Goal: Find specific page/section: Find specific page/section

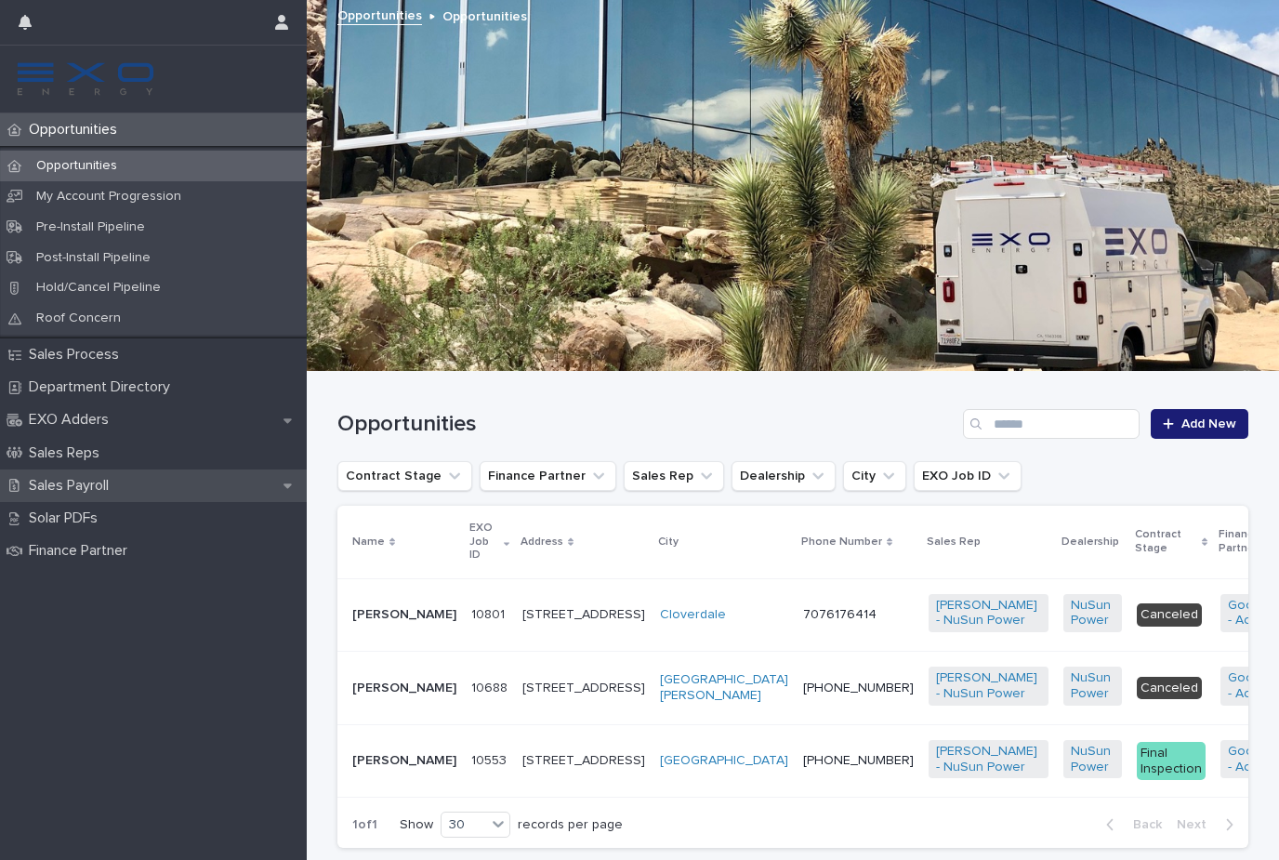
click at [73, 483] on p "Sales Payroll" at bounding box center [72, 486] width 102 height 18
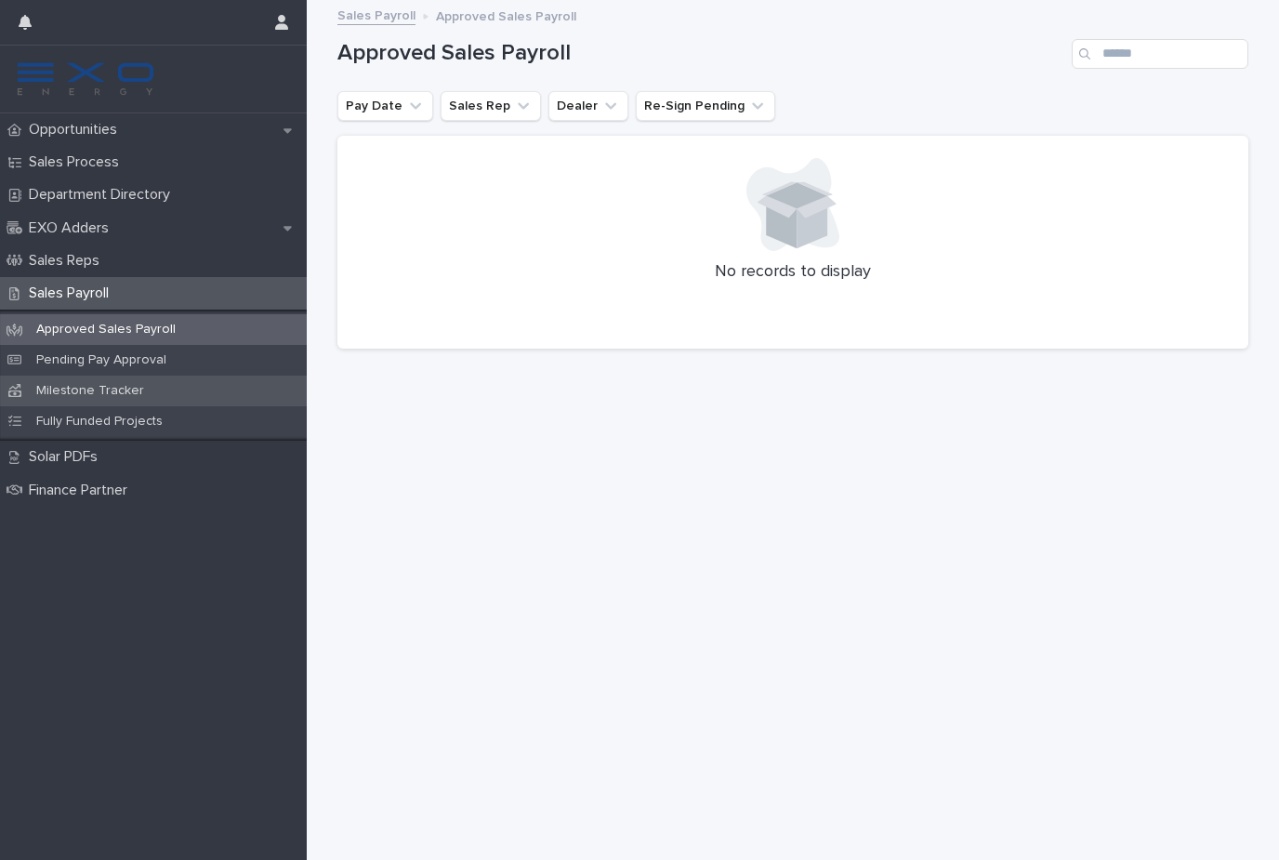
click at [107, 388] on p "Milestone Tracker" at bounding box center [90, 391] width 138 height 16
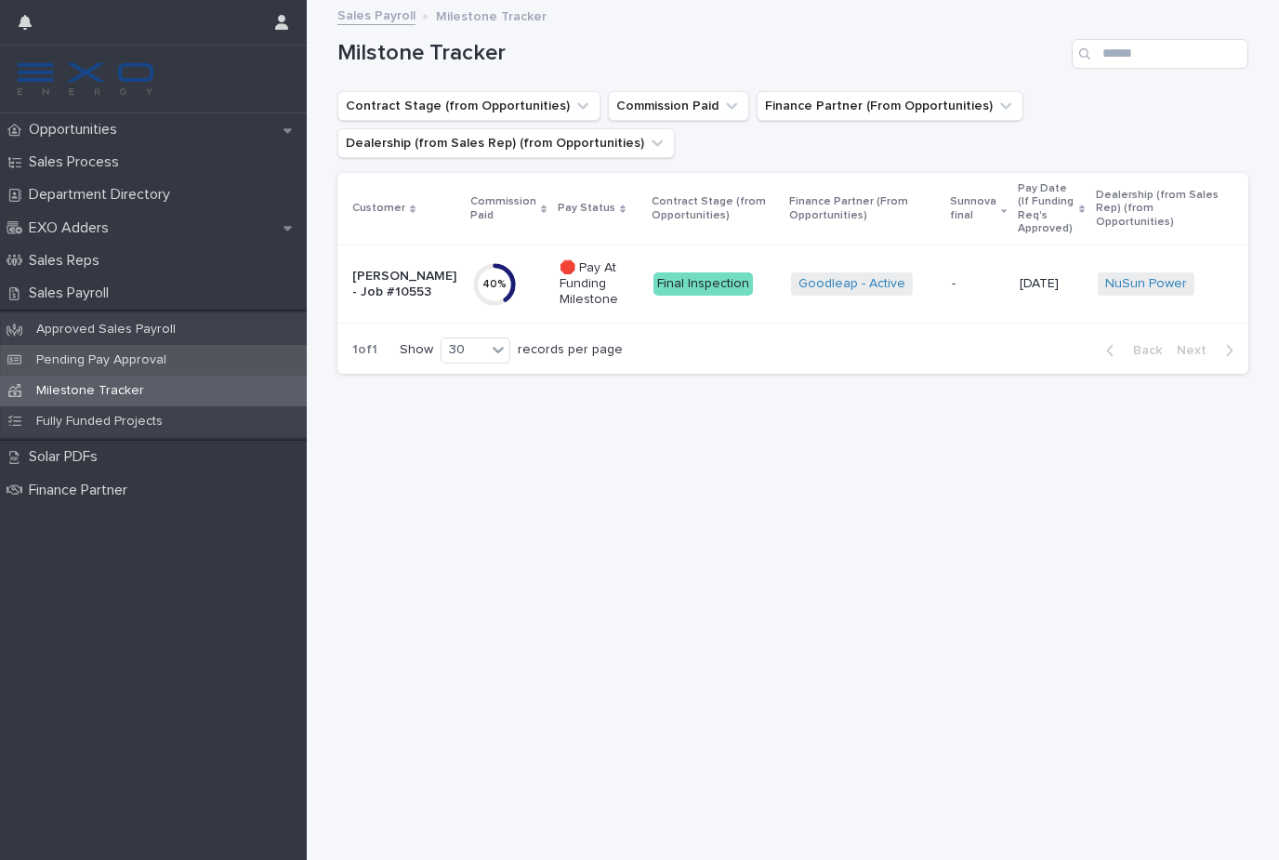
click at [134, 358] on p "Pending Pay Approval" at bounding box center [101, 360] width 160 height 16
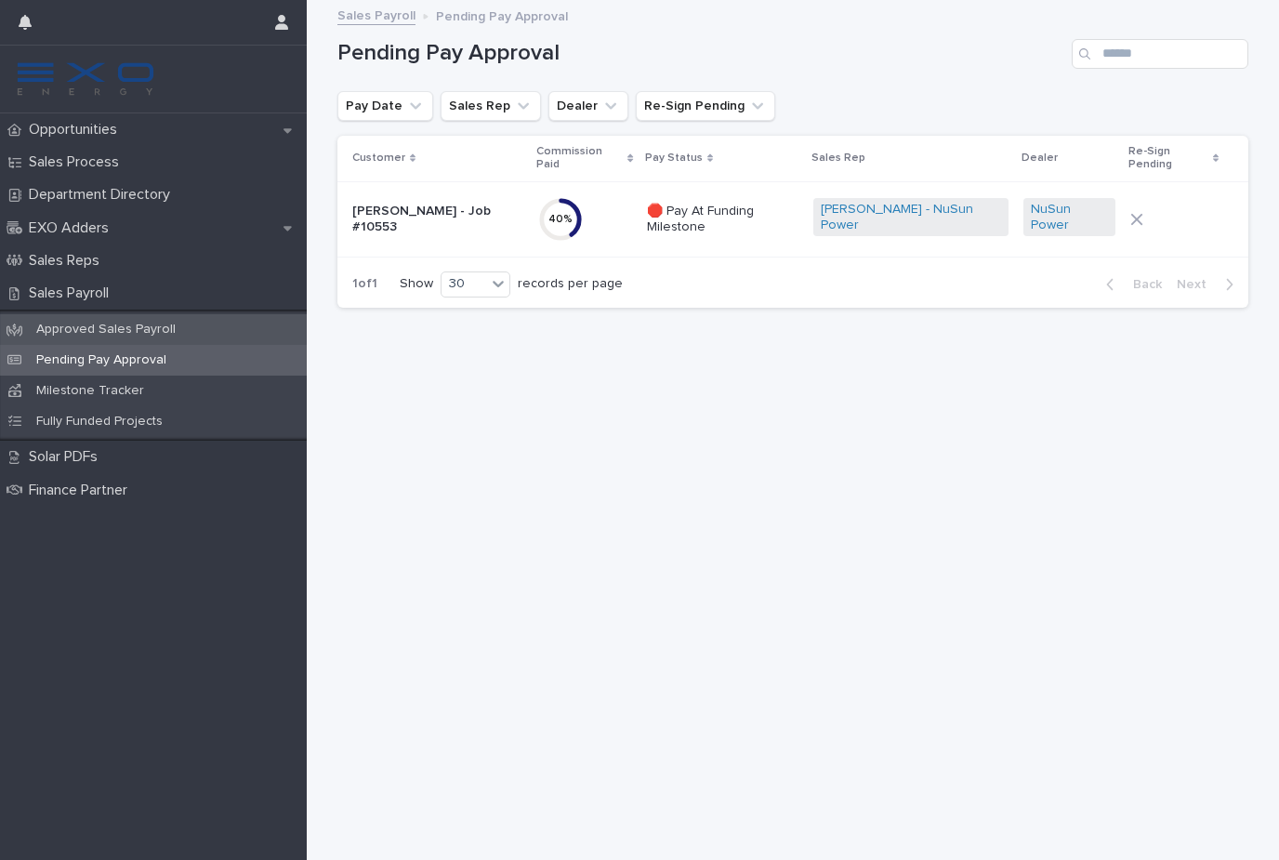
click at [58, 326] on p "Approved Sales Payroll" at bounding box center [105, 330] width 169 height 16
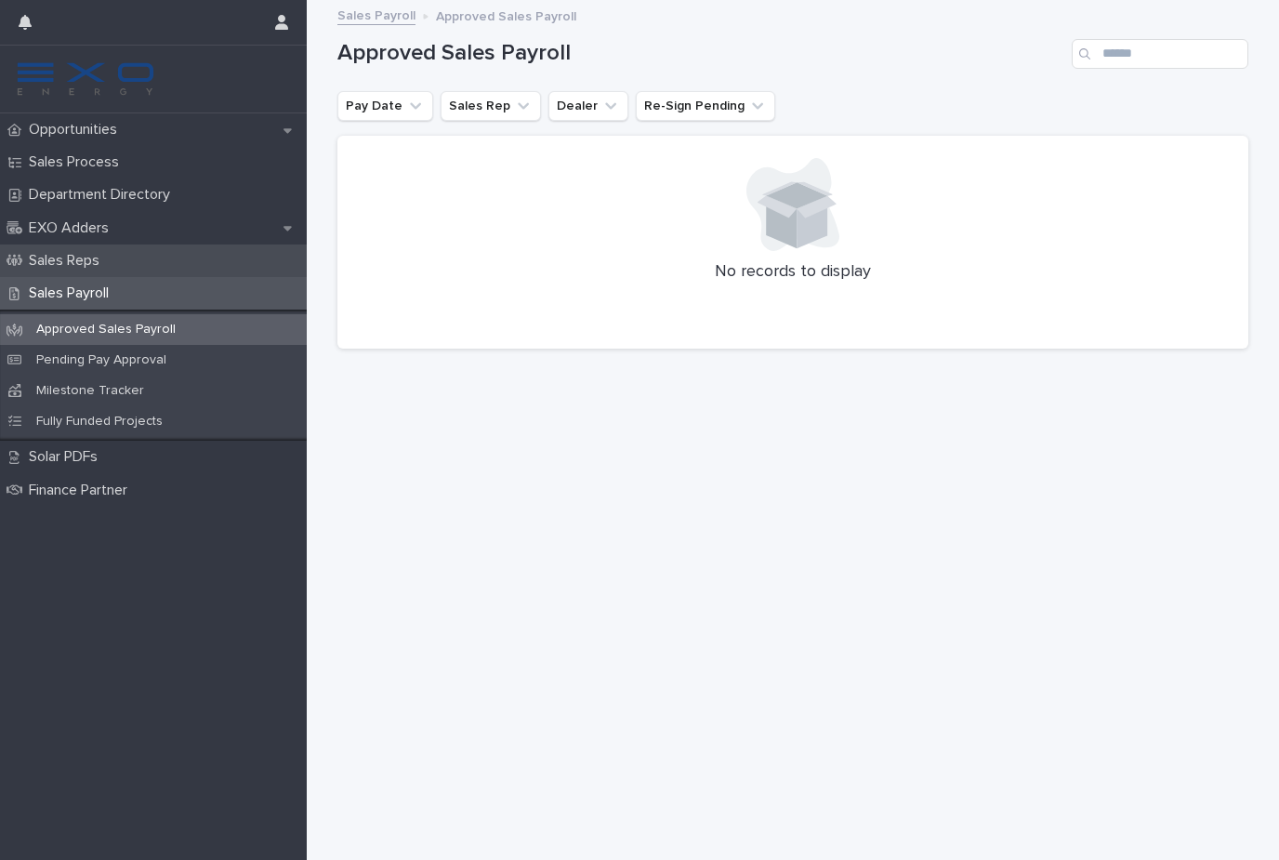
click at [94, 267] on p "Sales Reps" at bounding box center [67, 261] width 93 height 18
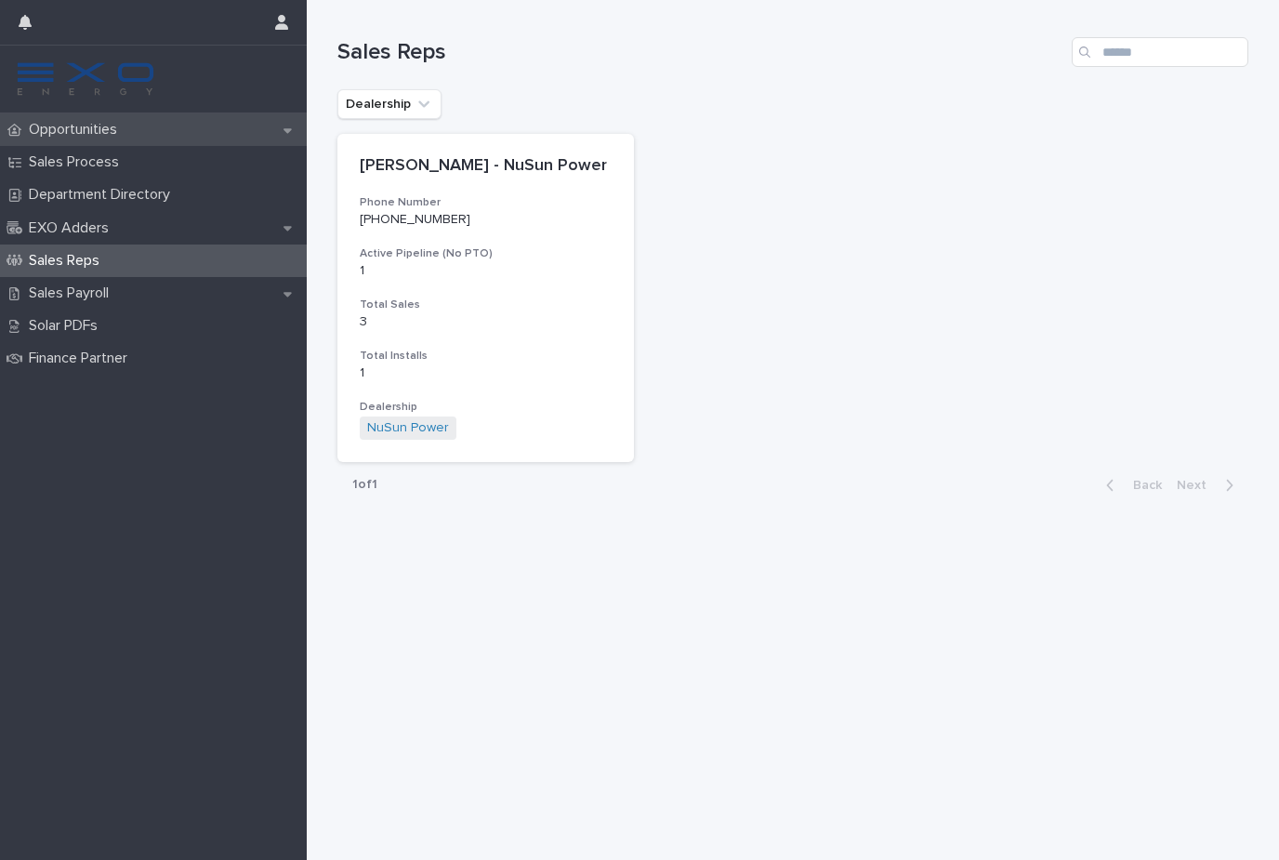
click at [99, 138] on div "Opportunities" at bounding box center [153, 129] width 307 height 33
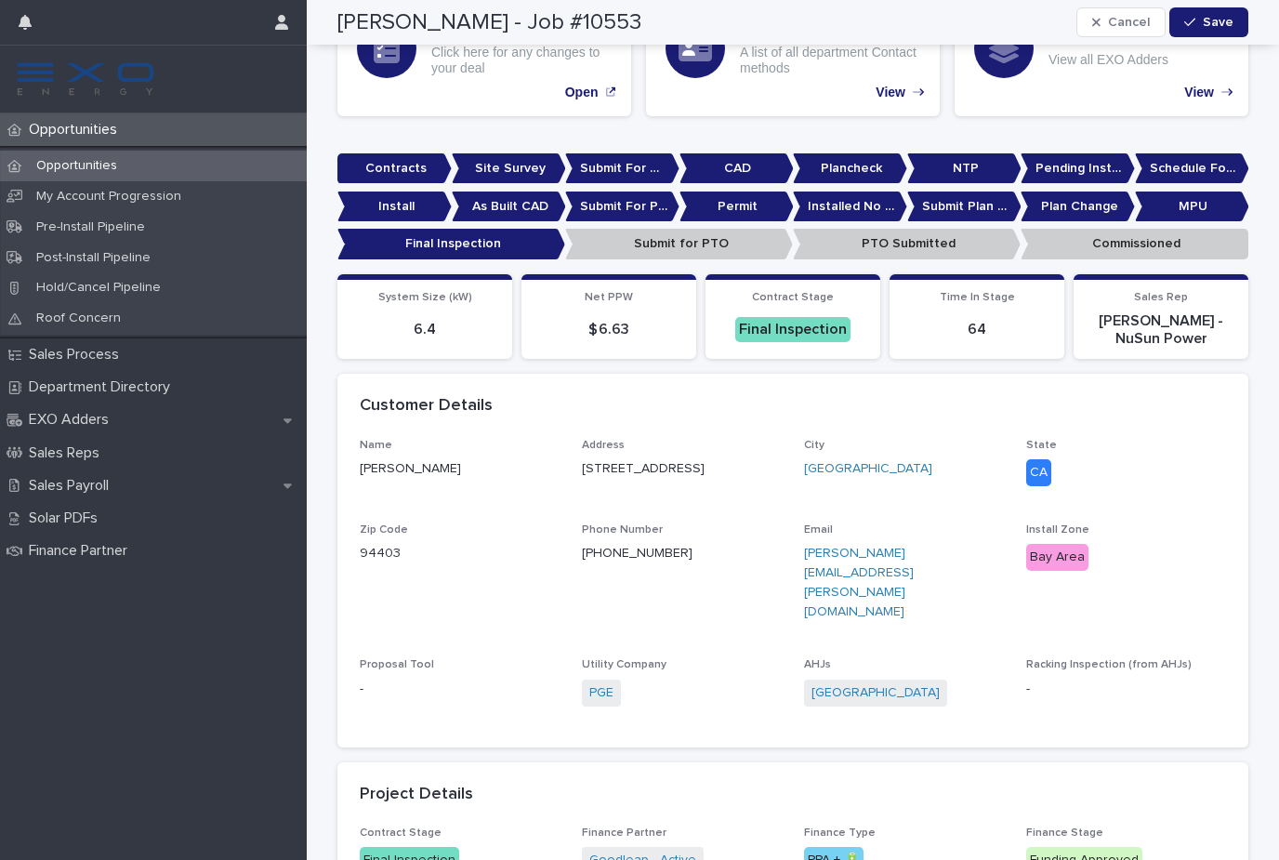
scroll to position [26, 0]
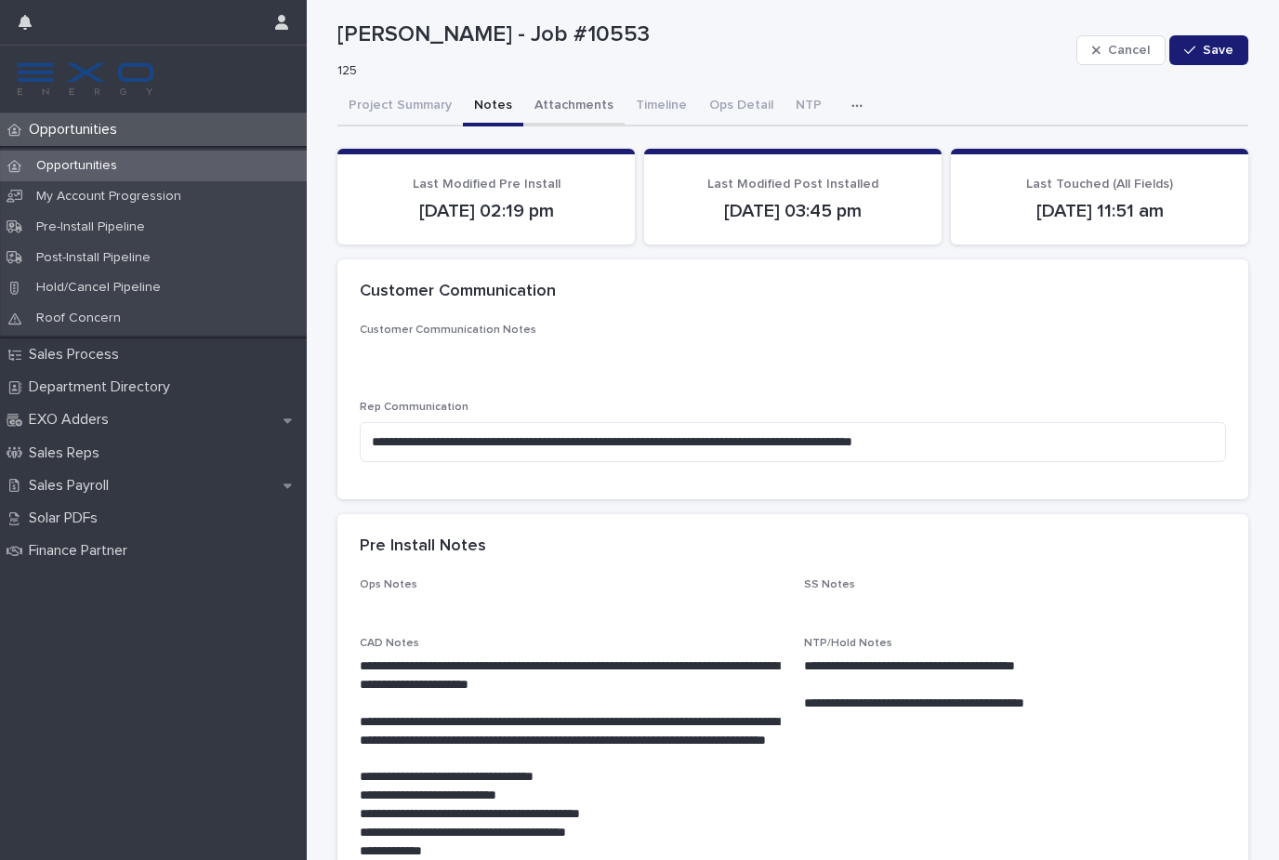
drag, startPoint x: 478, startPoint y: 110, endPoint x: 523, endPoint y: 115, distance: 45.9
click at [478, 110] on button "Notes" at bounding box center [493, 106] width 60 height 39
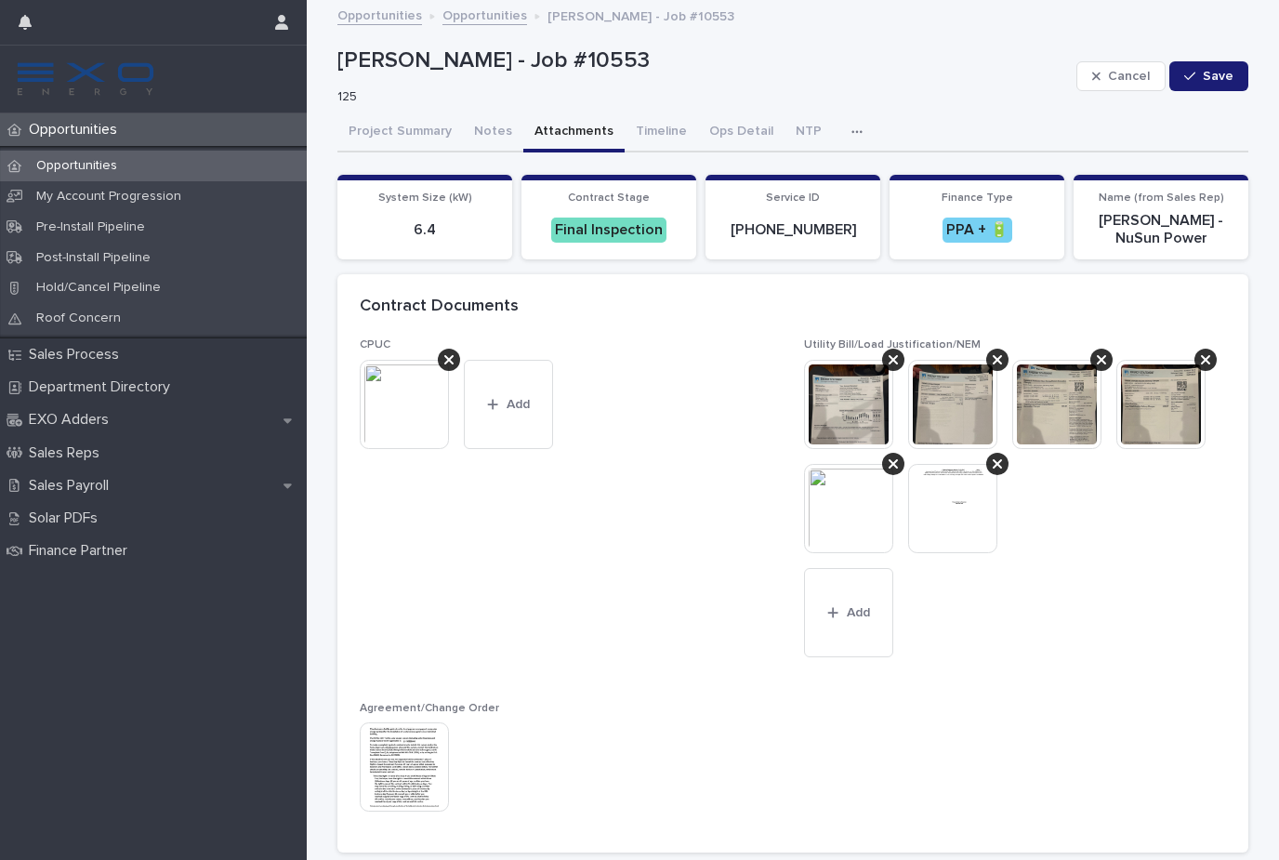
drag, startPoint x: 576, startPoint y: 131, endPoint x: 597, endPoint y: 130, distance: 20.5
click at [576, 131] on button "Attachments" at bounding box center [573, 132] width 101 height 39
click at [647, 133] on button "Timeline" at bounding box center [661, 132] width 73 height 39
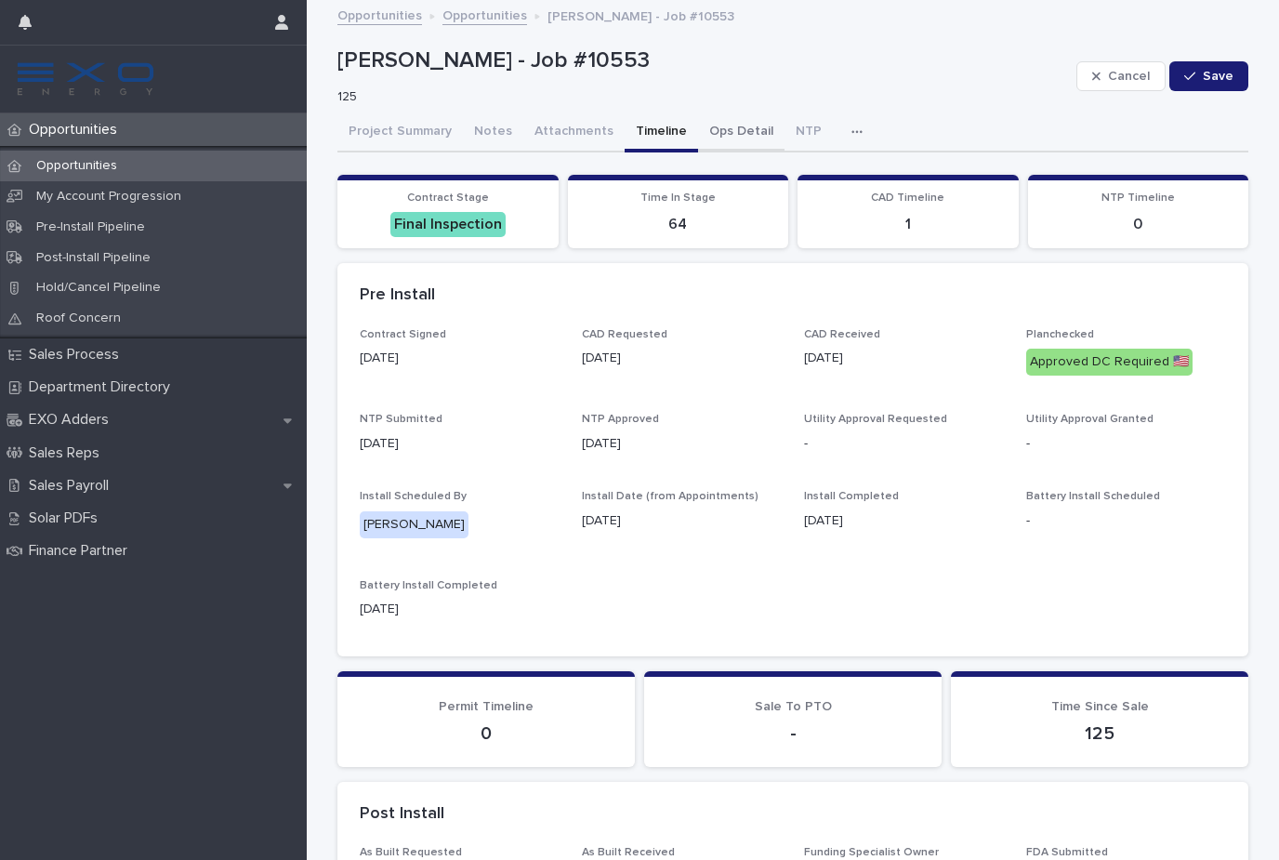
click at [712, 130] on button "Ops Detail" at bounding box center [741, 132] width 86 height 39
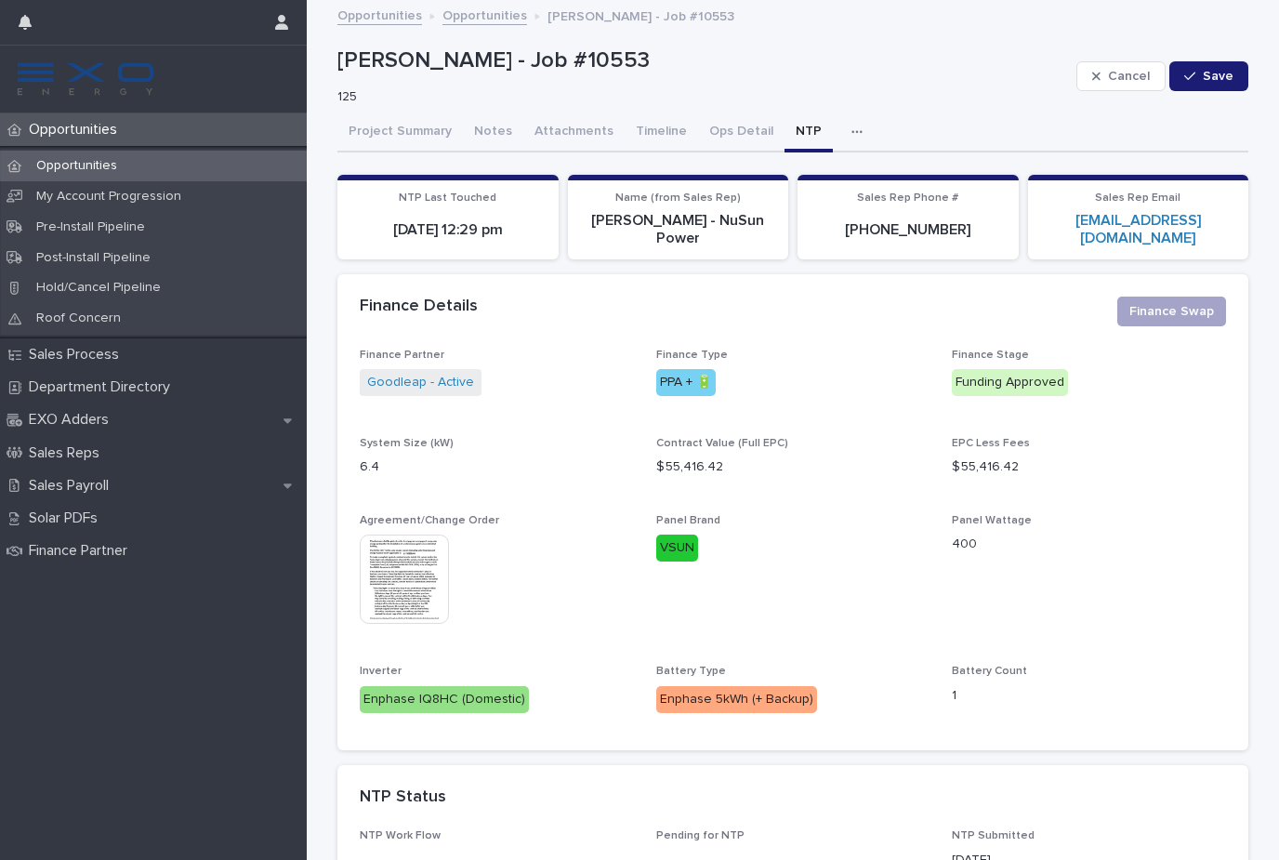
click at [793, 136] on button "NTP" at bounding box center [808, 132] width 48 height 39
click at [847, 138] on button "button" at bounding box center [860, 131] width 41 height 37
click at [790, 184] on button "Activity" at bounding box center [793, 180] width 123 height 28
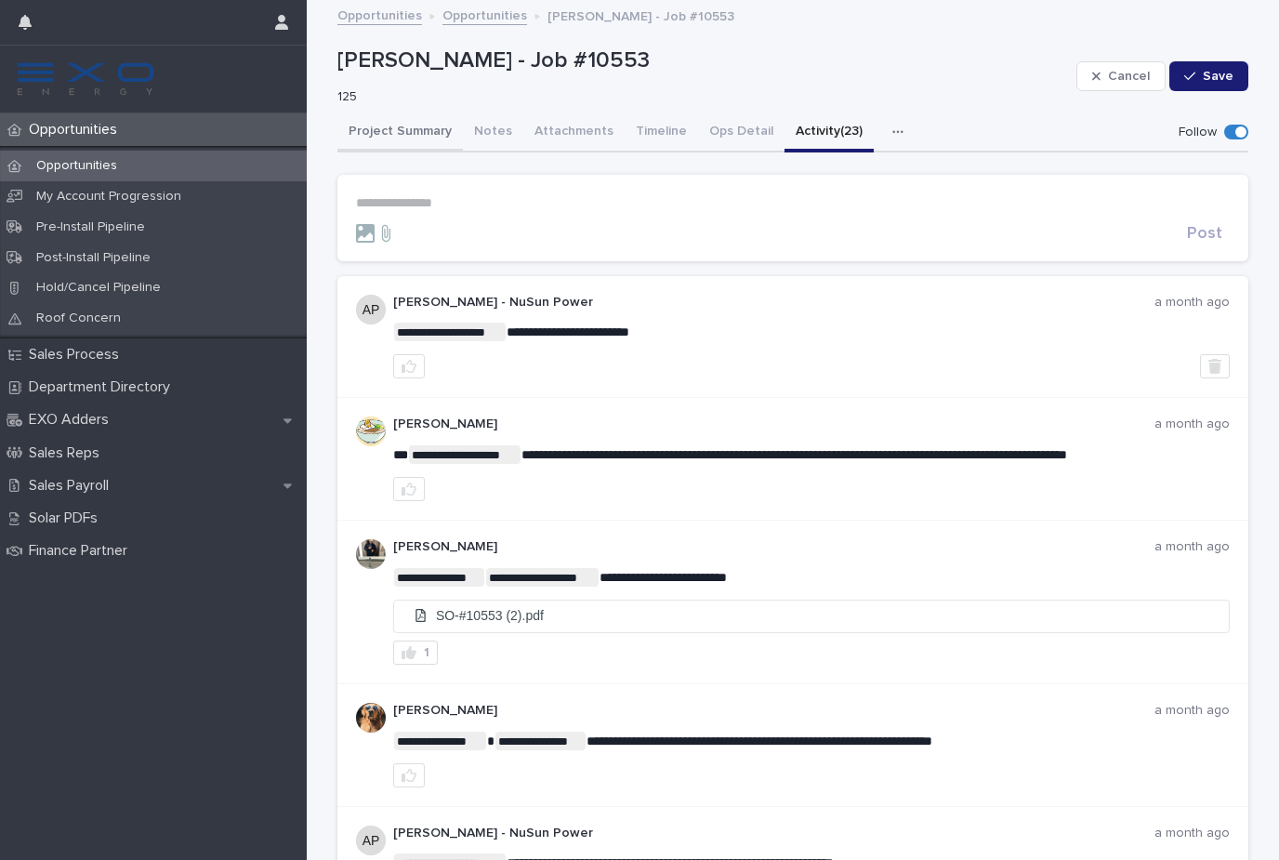
click at [383, 136] on button "Project Summary" at bounding box center [399, 132] width 125 height 39
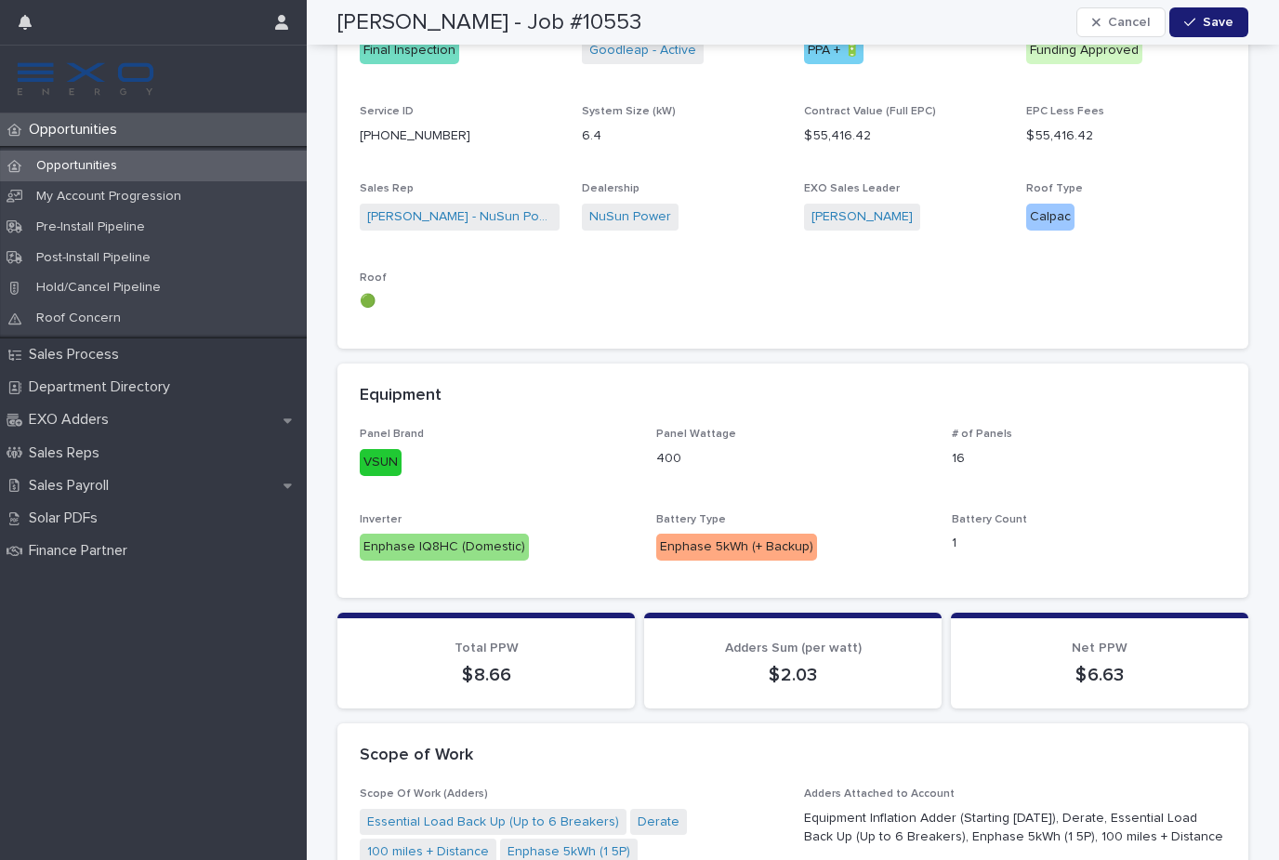
scroll to position [743, 0]
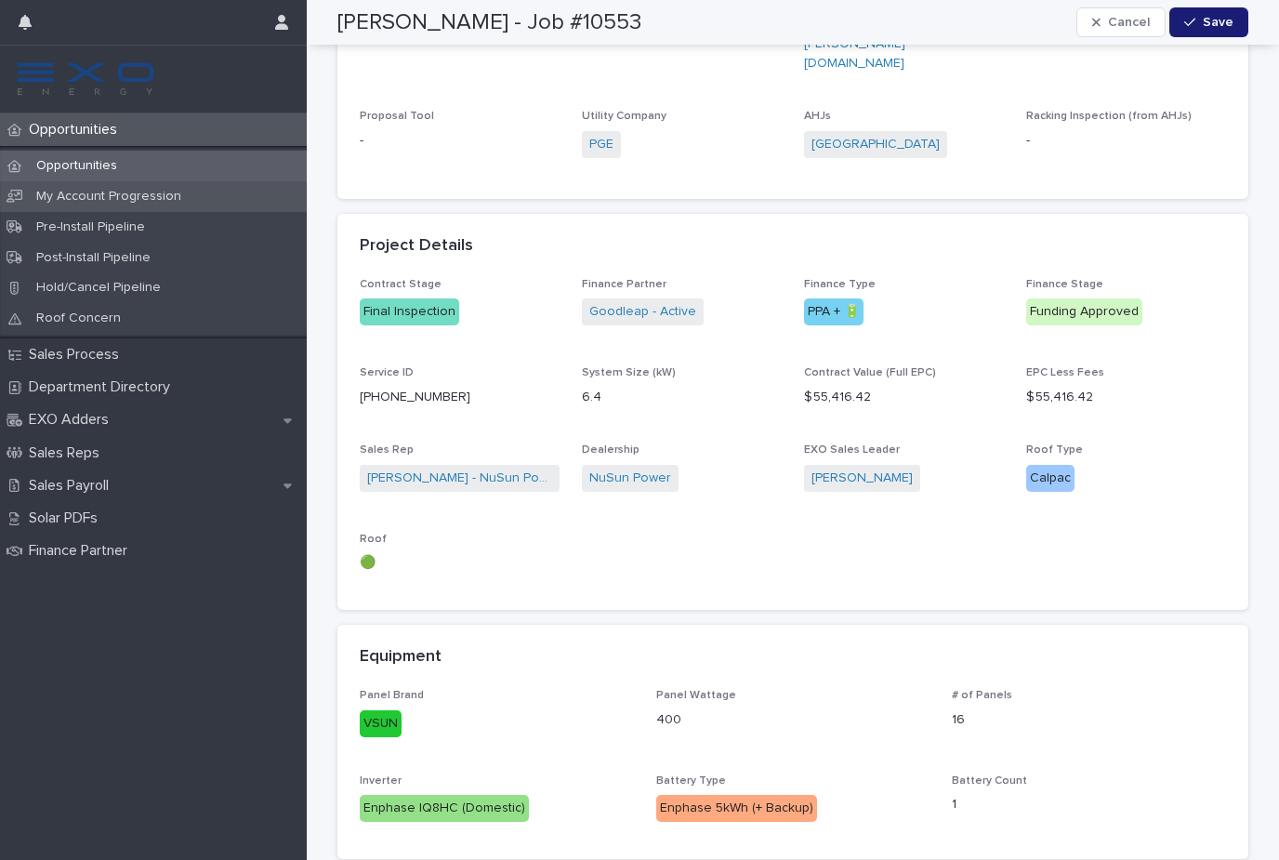
click at [90, 200] on p "My Account Progression" at bounding box center [108, 197] width 175 height 16
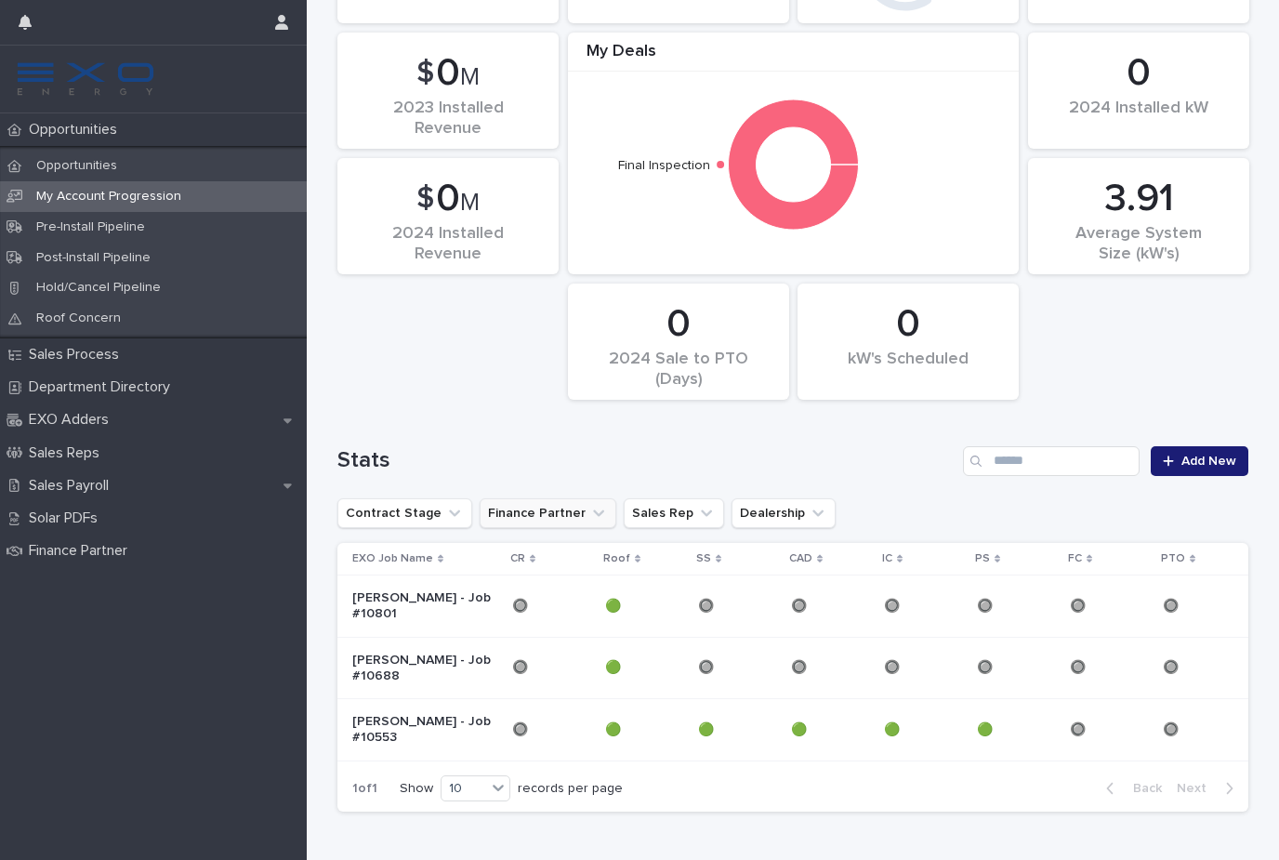
scroll to position [123, 0]
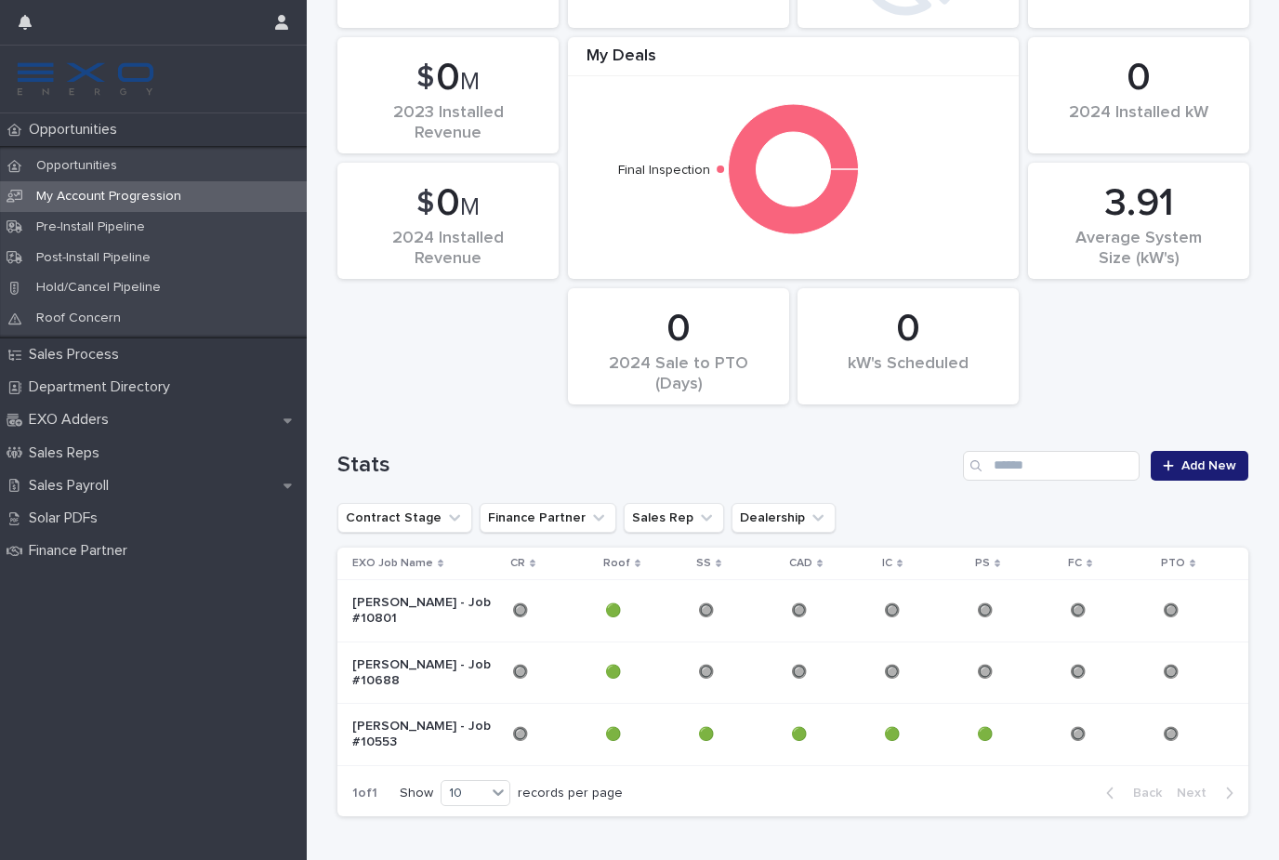
click at [440, 731] on p "[PERSON_NAME] - Job #10553" at bounding box center [424, 735] width 145 height 32
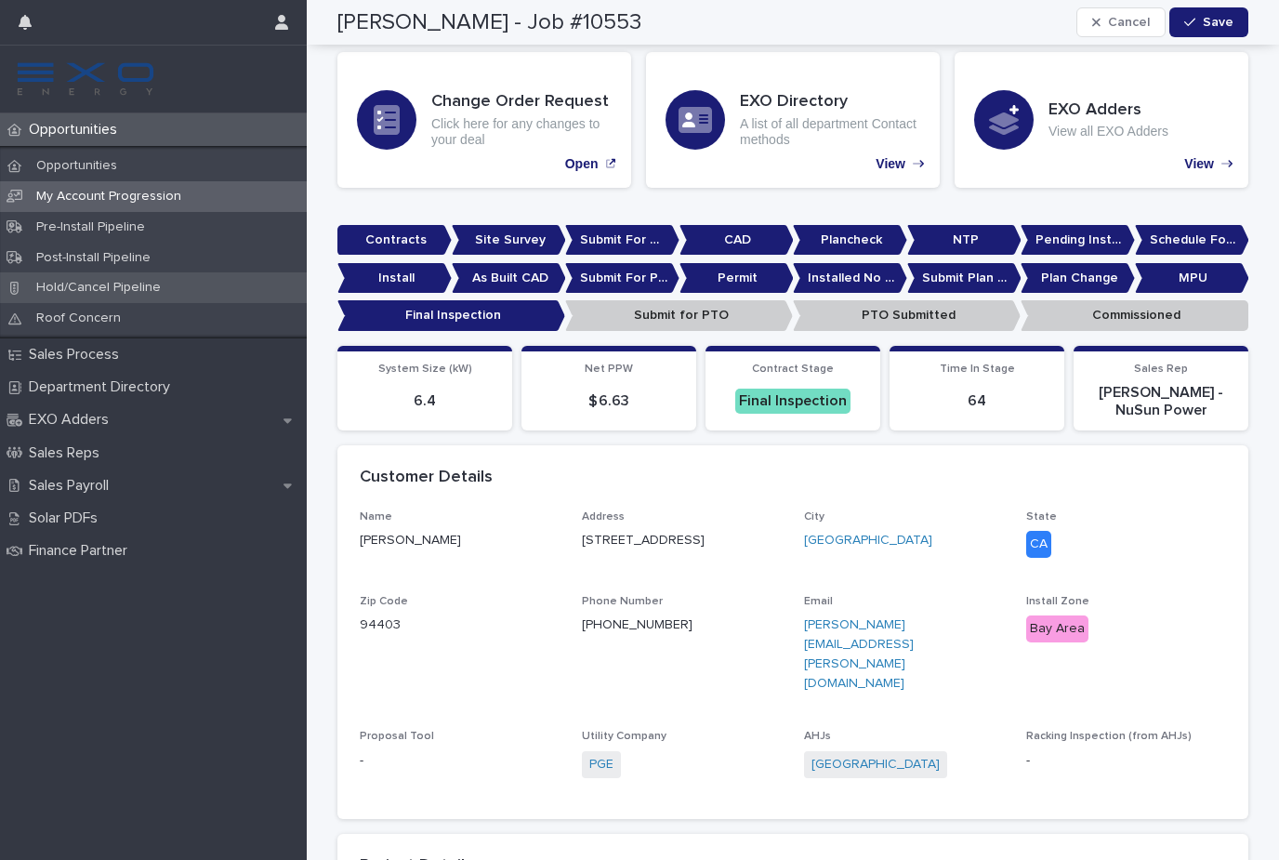
click at [127, 285] on p "Hold/Cancel Pipeline" at bounding box center [98, 288] width 154 height 16
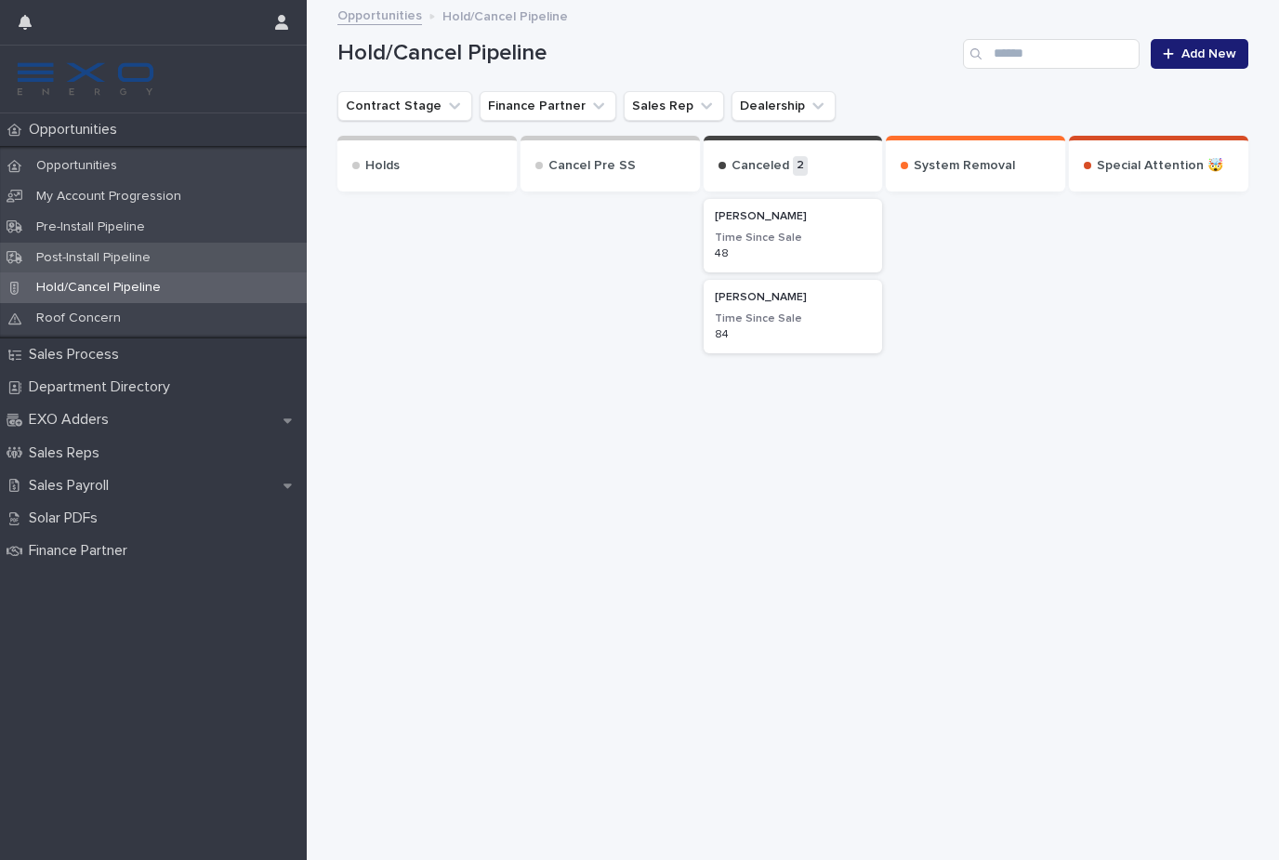
click at [95, 250] on p "Post-Install Pipeline" at bounding box center [93, 258] width 144 height 16
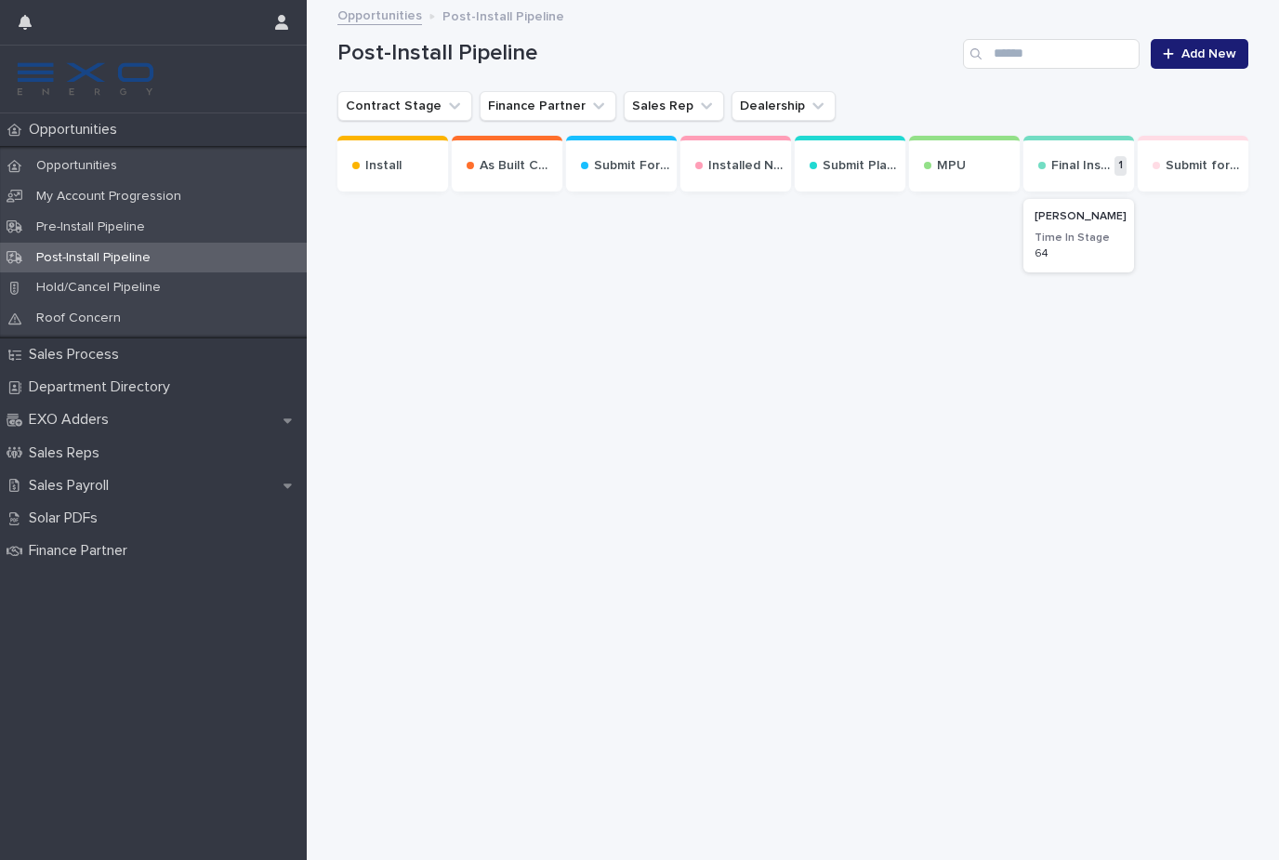
click at [1105, 163] on p "Final Inspection" at bounding box center [1080, 166] width 59 height 16
click at [1058, 234] on h3 "Time In Stage" at bounding box center [1079, 238] width 88 height 15
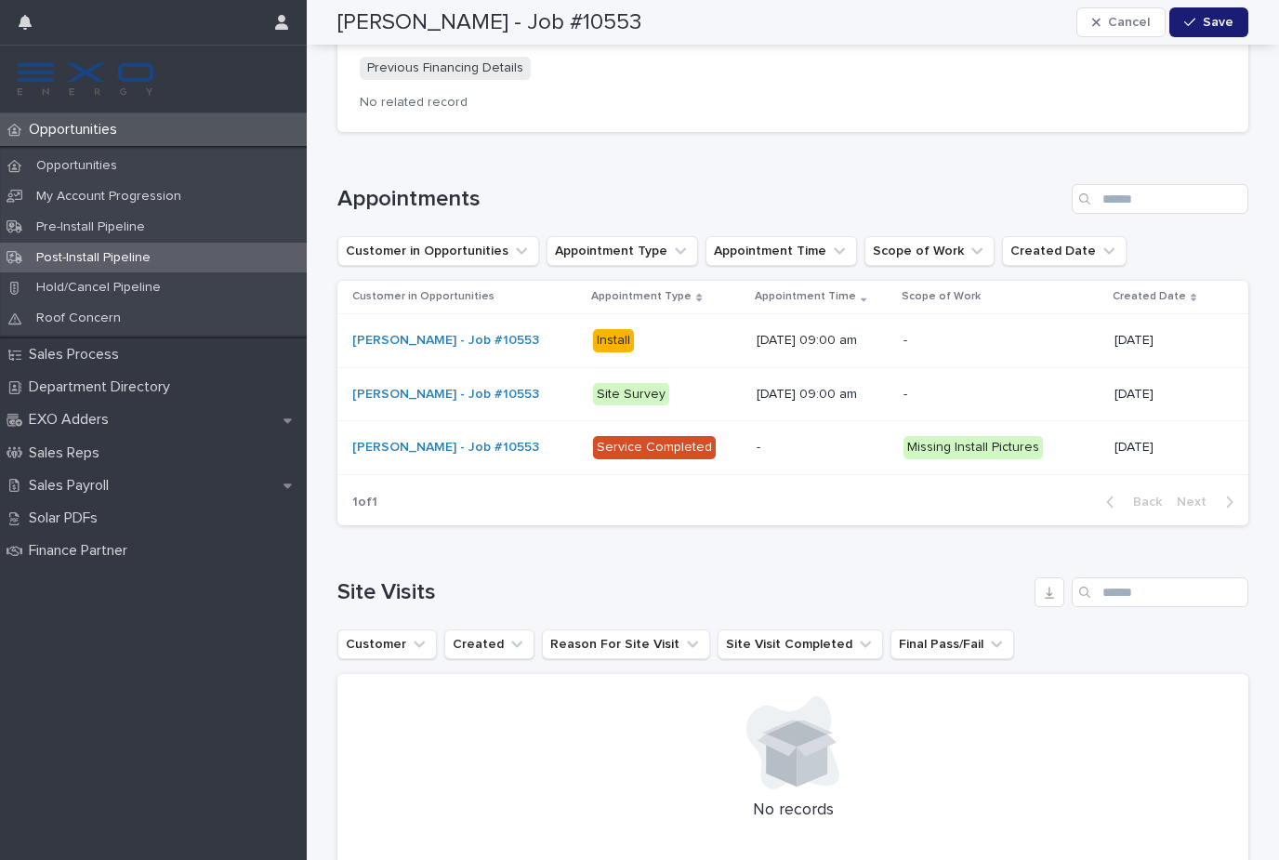
scroll to position [2267, 0]
click at [909, 237] on button "Scope of Work" at bounding box center [929, 252] width 130 height 30
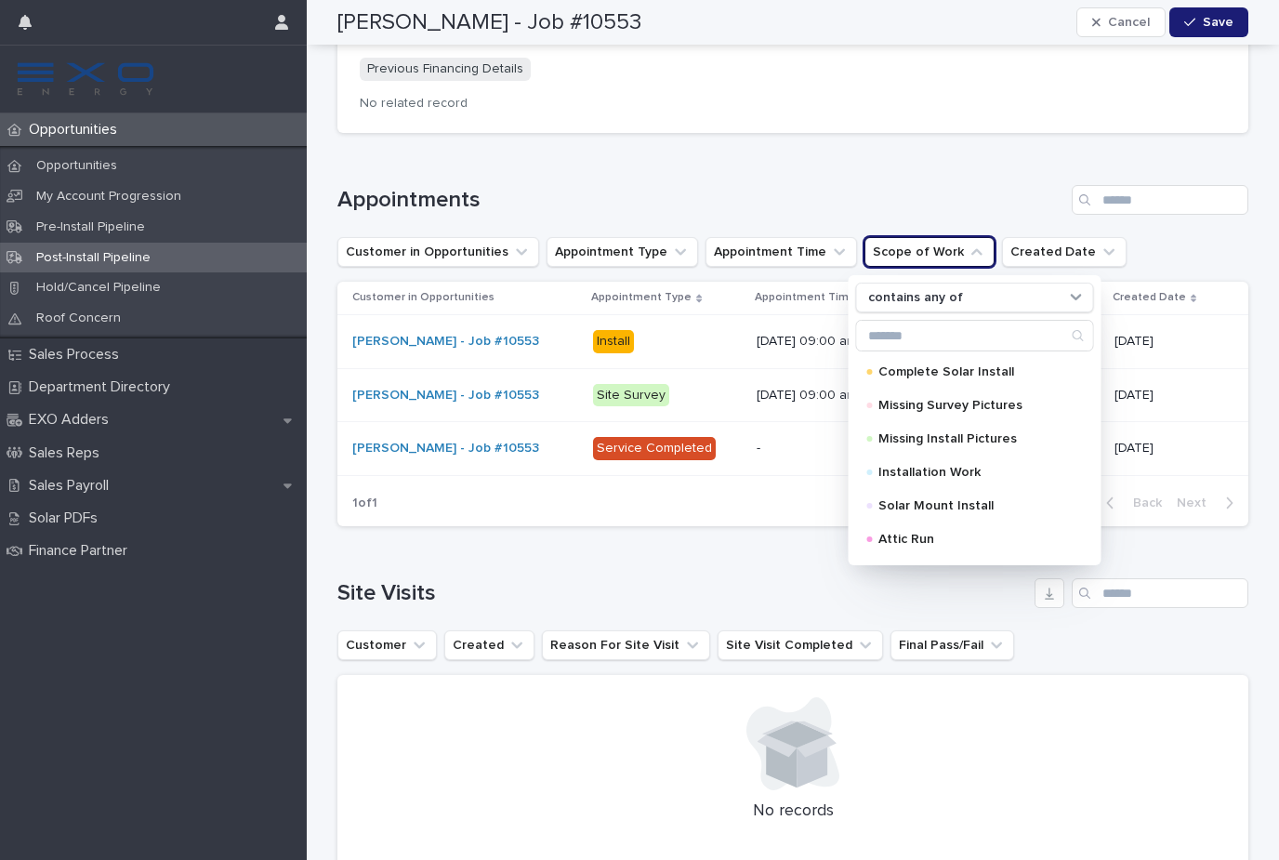
click at [911, 185] on div "Appointments" at bounding box center [792, 200] width 911 height 30
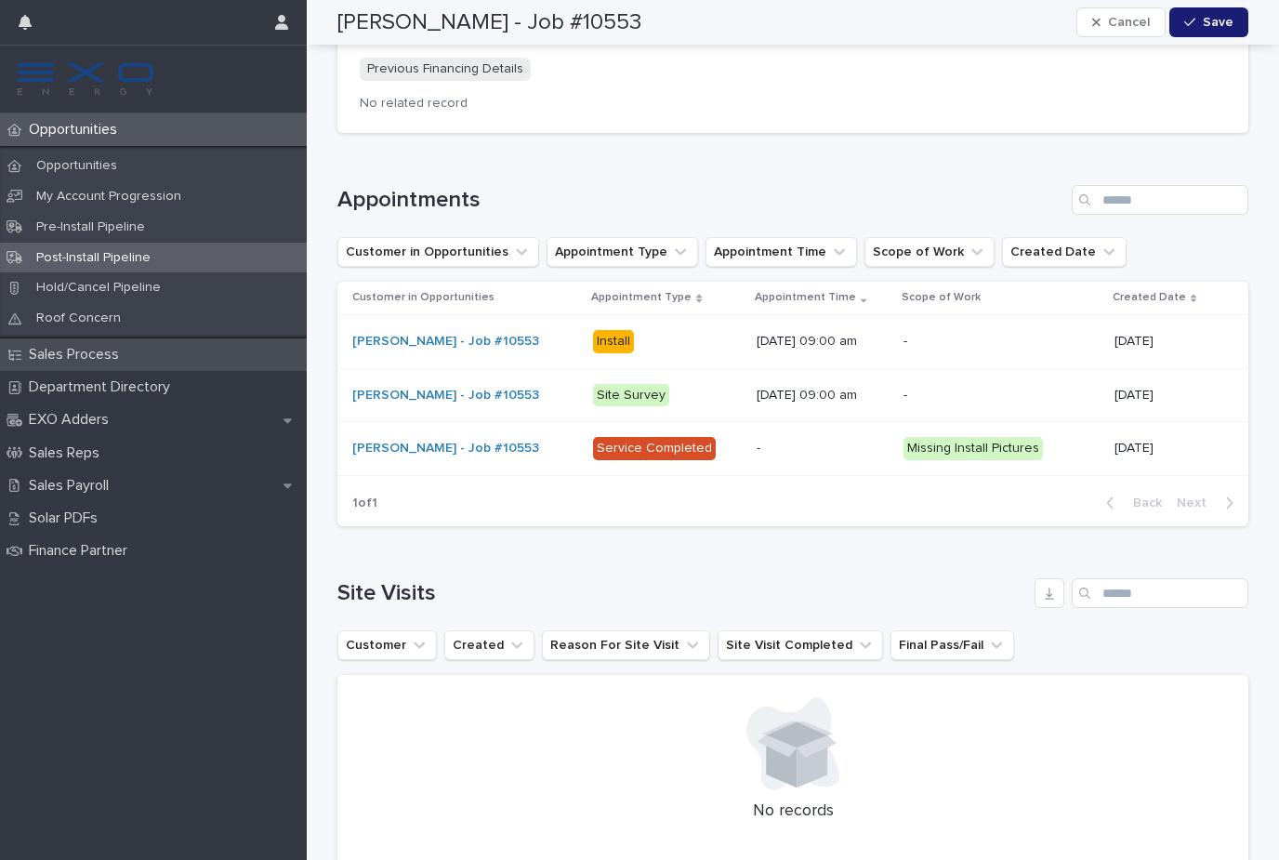
click at [138, 358] on div "Sales Process" at bounding box center [153, 354] width 307 height 33
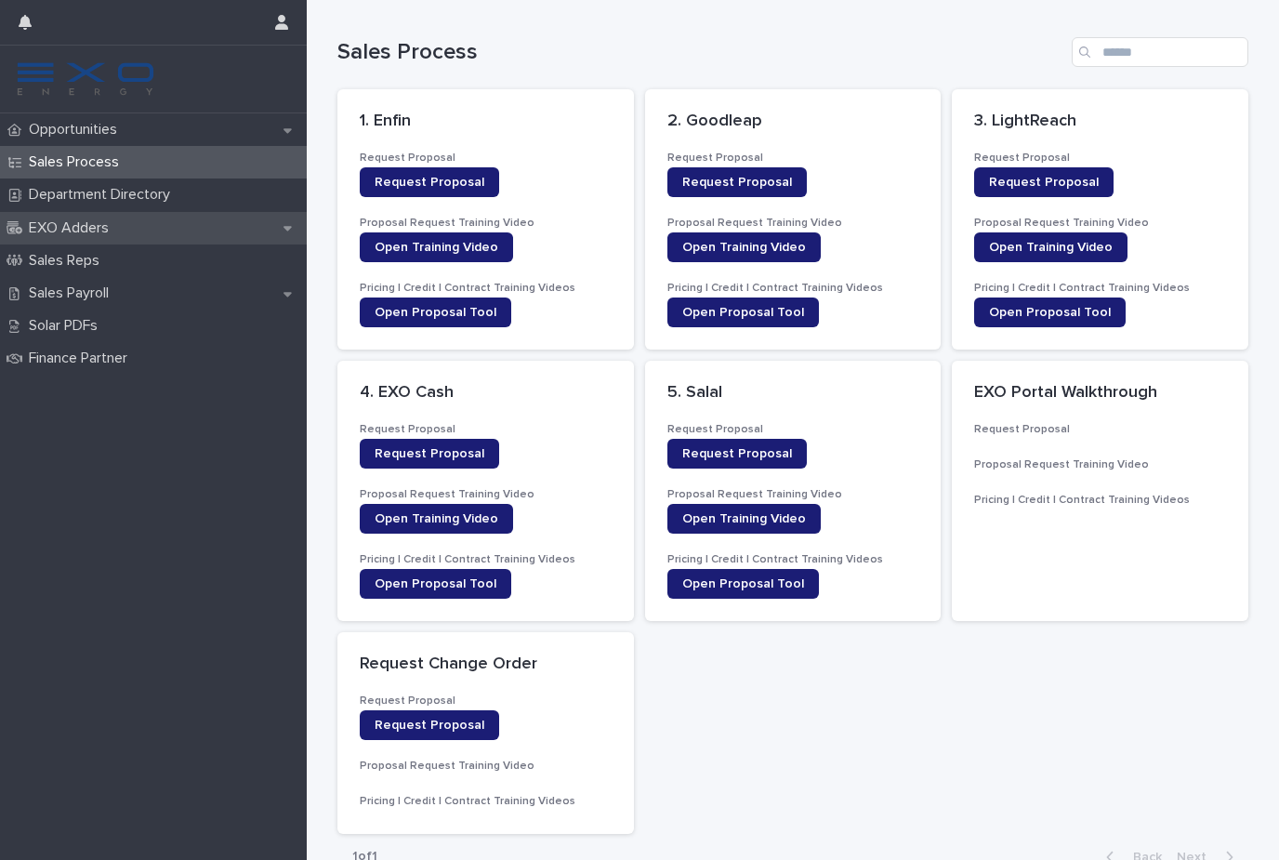
click at [136, 227] on div "EXO Adders" at bounding box center [153, 228] width 307 height 33
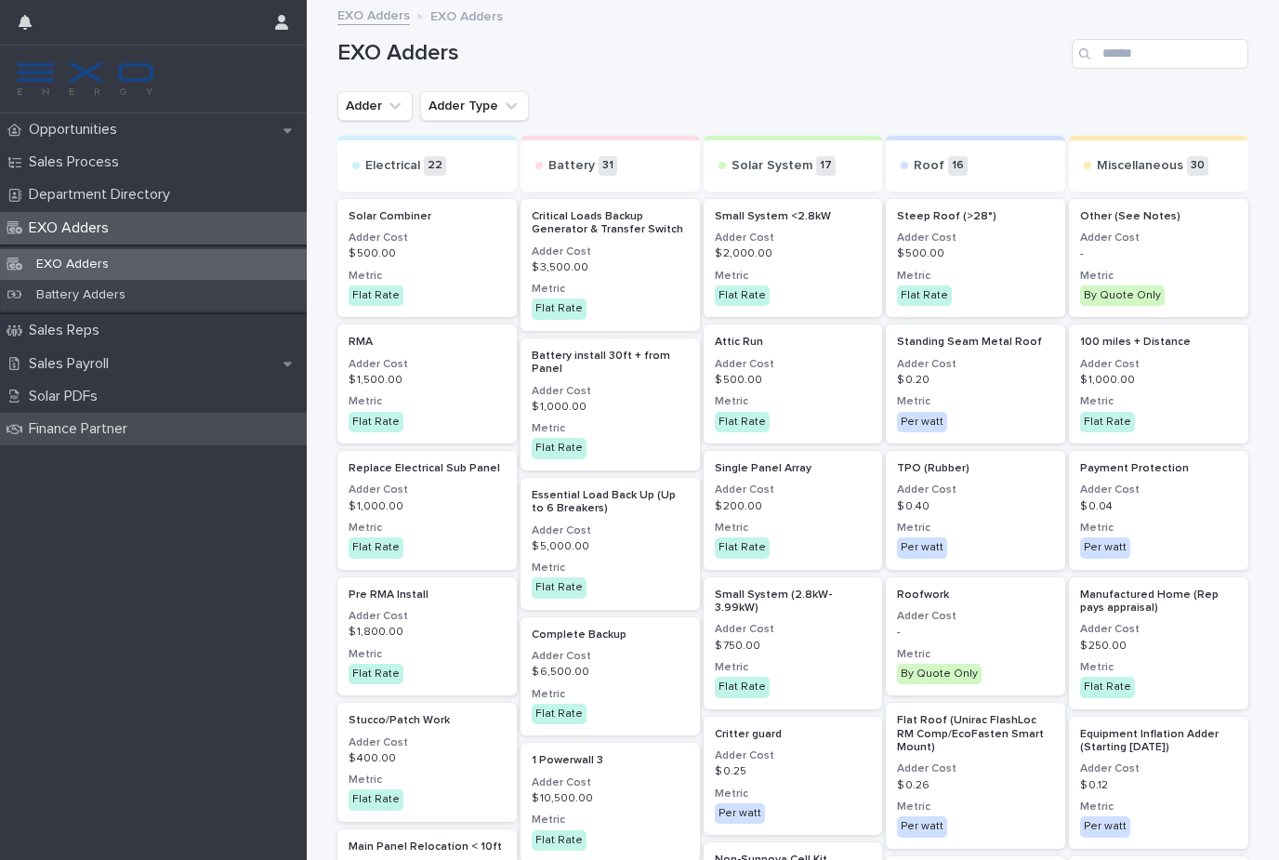
click at [90, 428] on p "Finance Partner" at bounding box center [81, 429] width 121 height 18
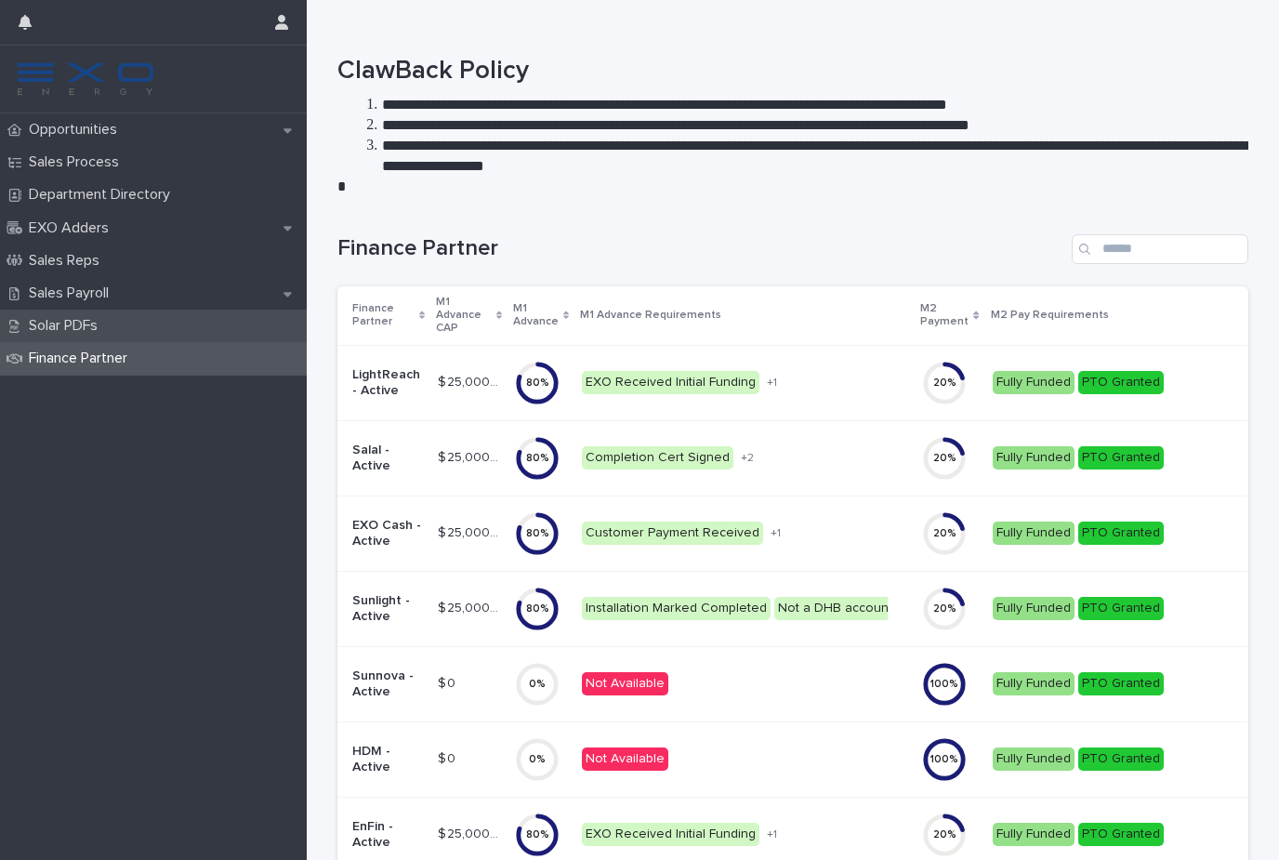
click at [108, 326] on p "Solar PDFs" at bounding box center [66, 326] width 91 height 18
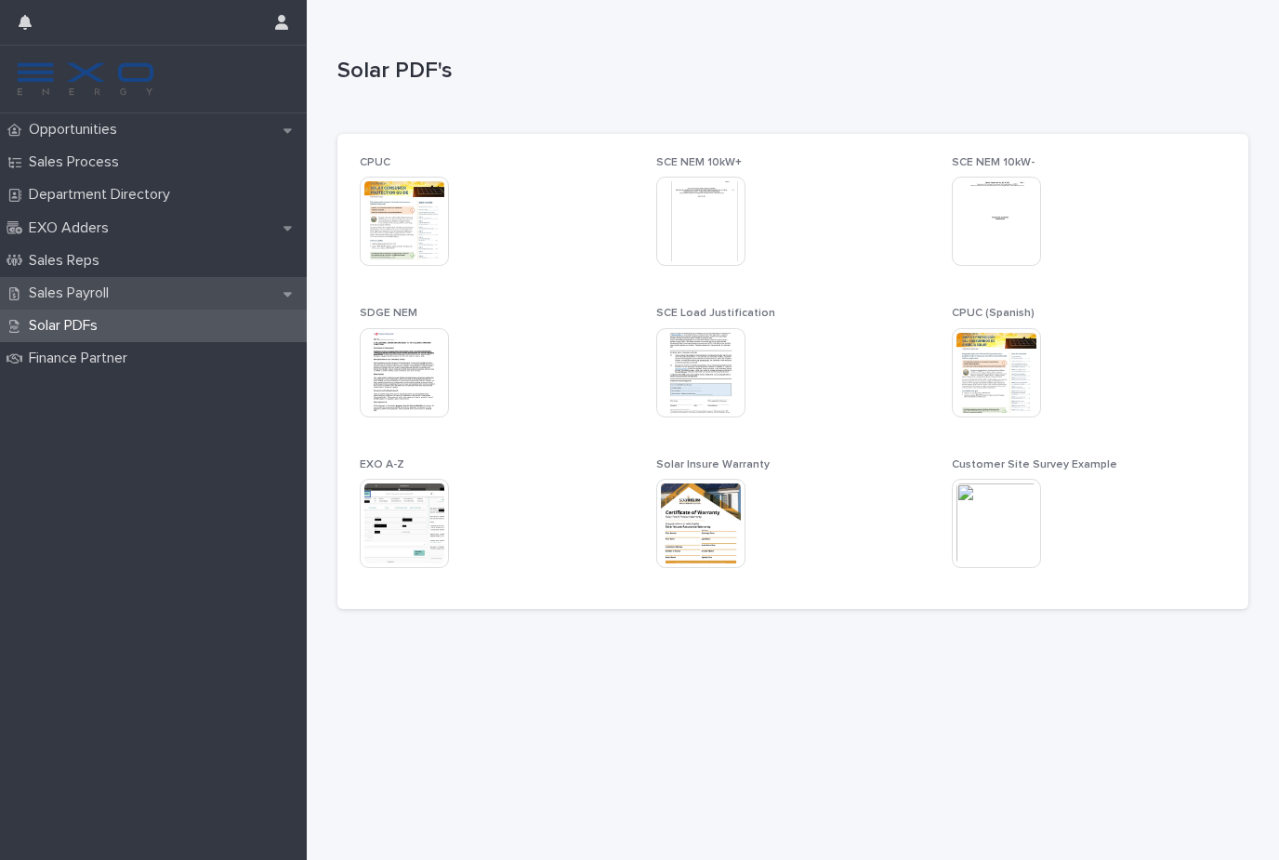
click at [106, 291] on p "Sales Payroll" at bounding box center [72, 293] width 102 height 18
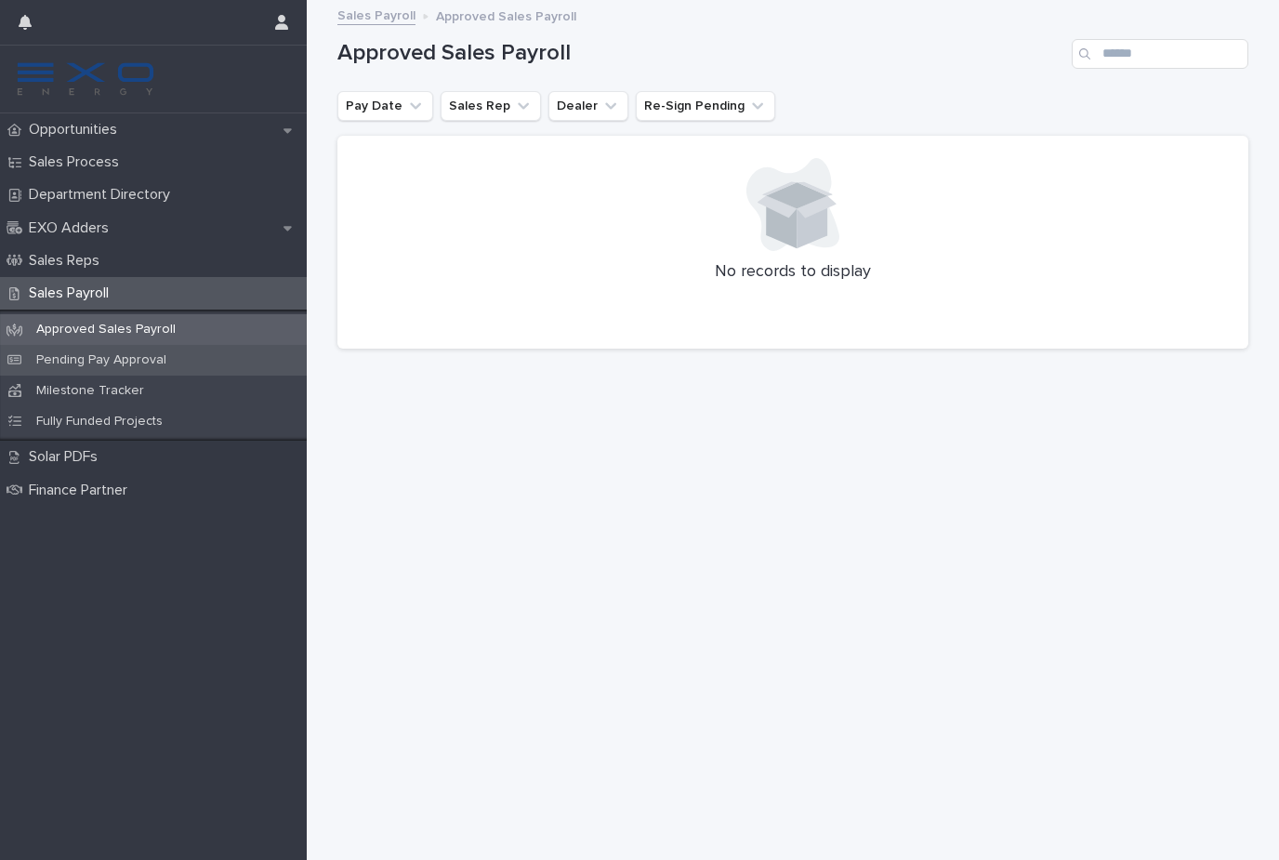
click at [86, 362] on p "Pending Pay Approval" at bounding box center [101, 360] width 160 height 16
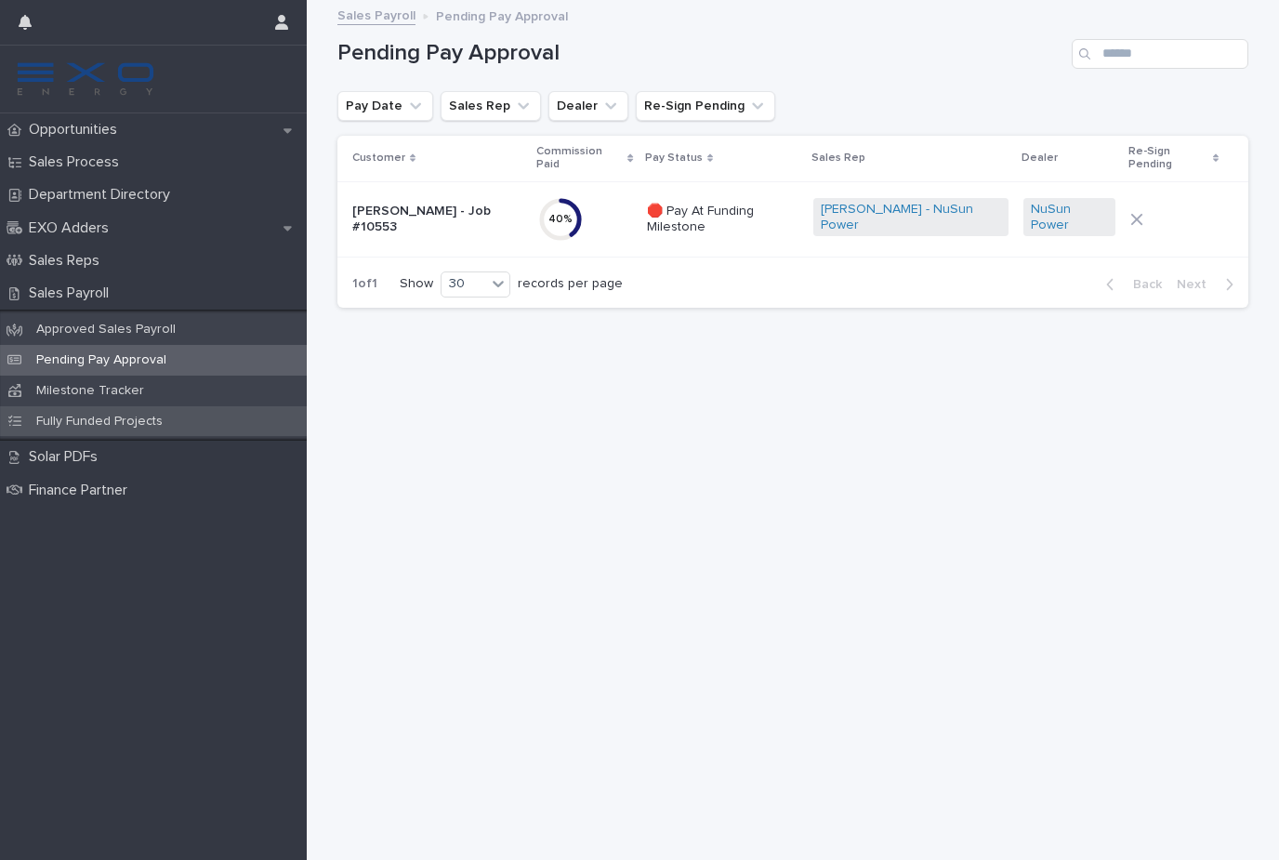
click at [86, 418] on p "Fully Funded Projects" at bounding box center [99, 422] width 156 height 16
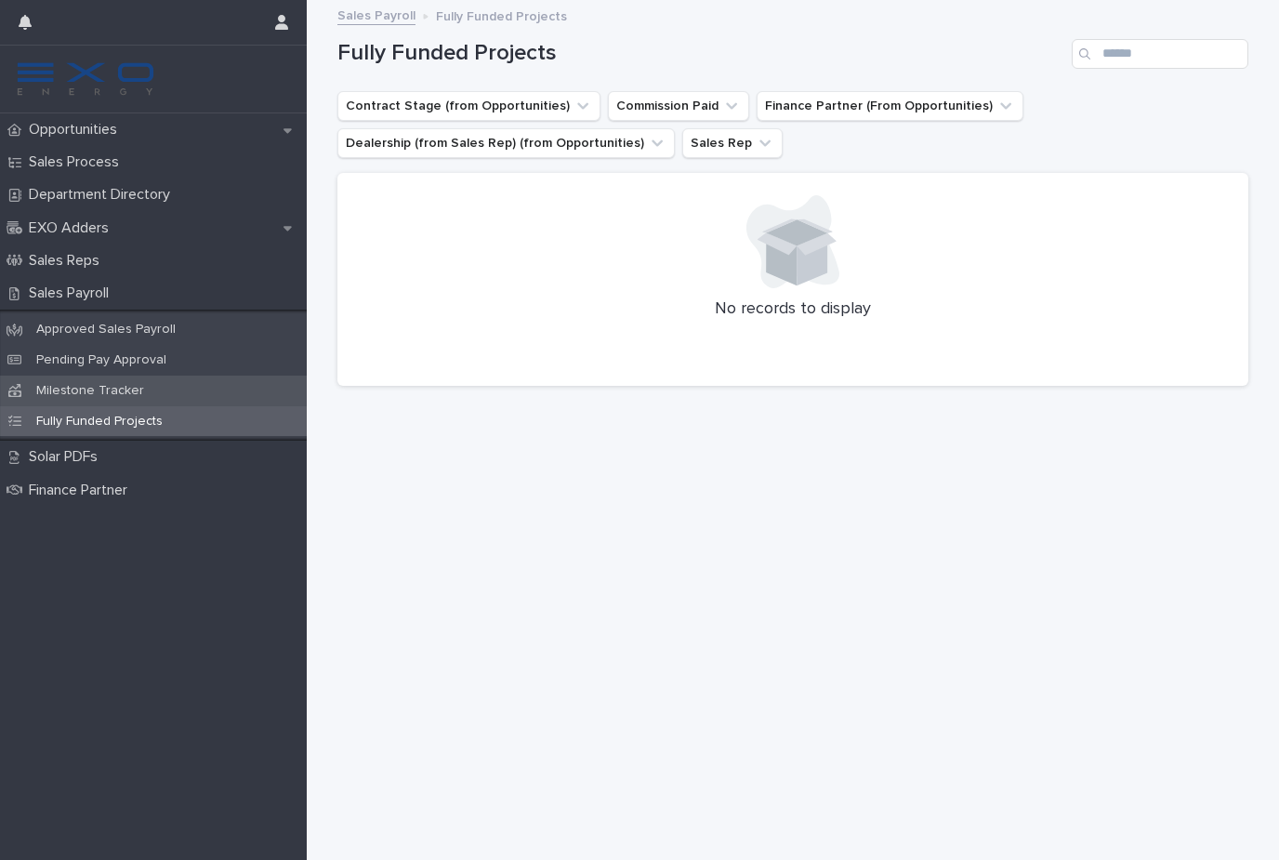
click at [116, 390] on p "Milestone Tracker" at bounding box center [90, 391] width 138 height 16
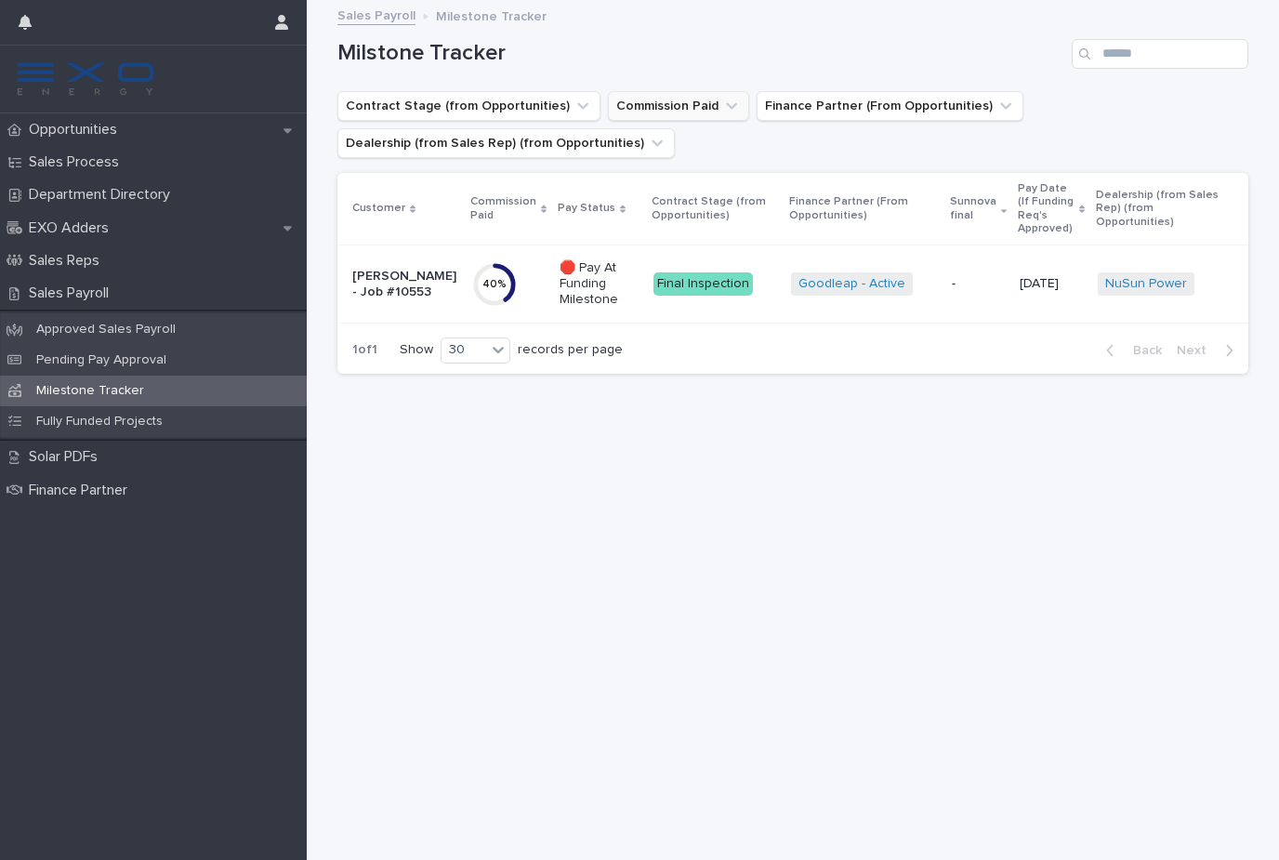
click at [722, 103] on icon "Commission Paid" at bounding box center [731, 106] width 19 height 19
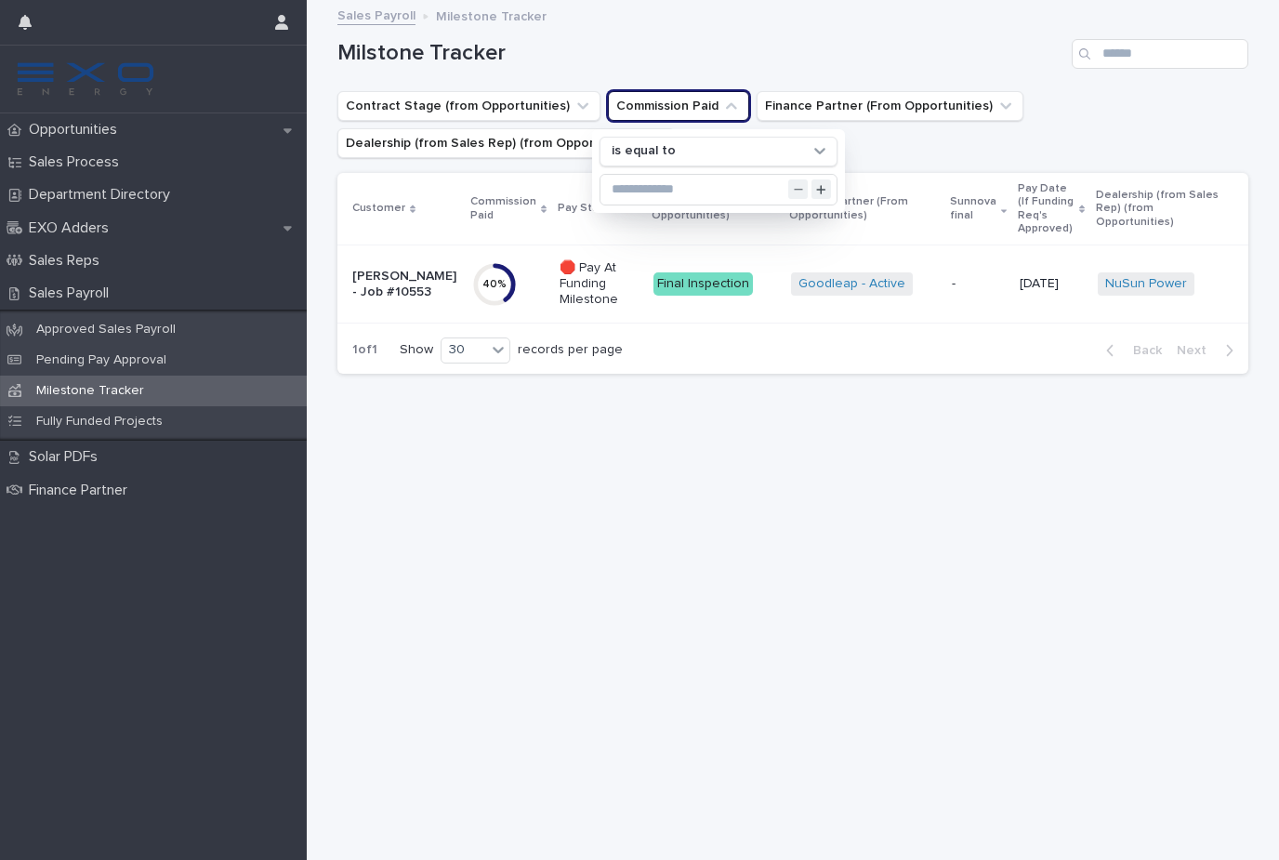
click at [909, 589] on div "Loading... Saving… Loading... Saving… Milstone Tracker Contract Stage (from Opp…" at bounding box center [792, 407] width 929 height 811
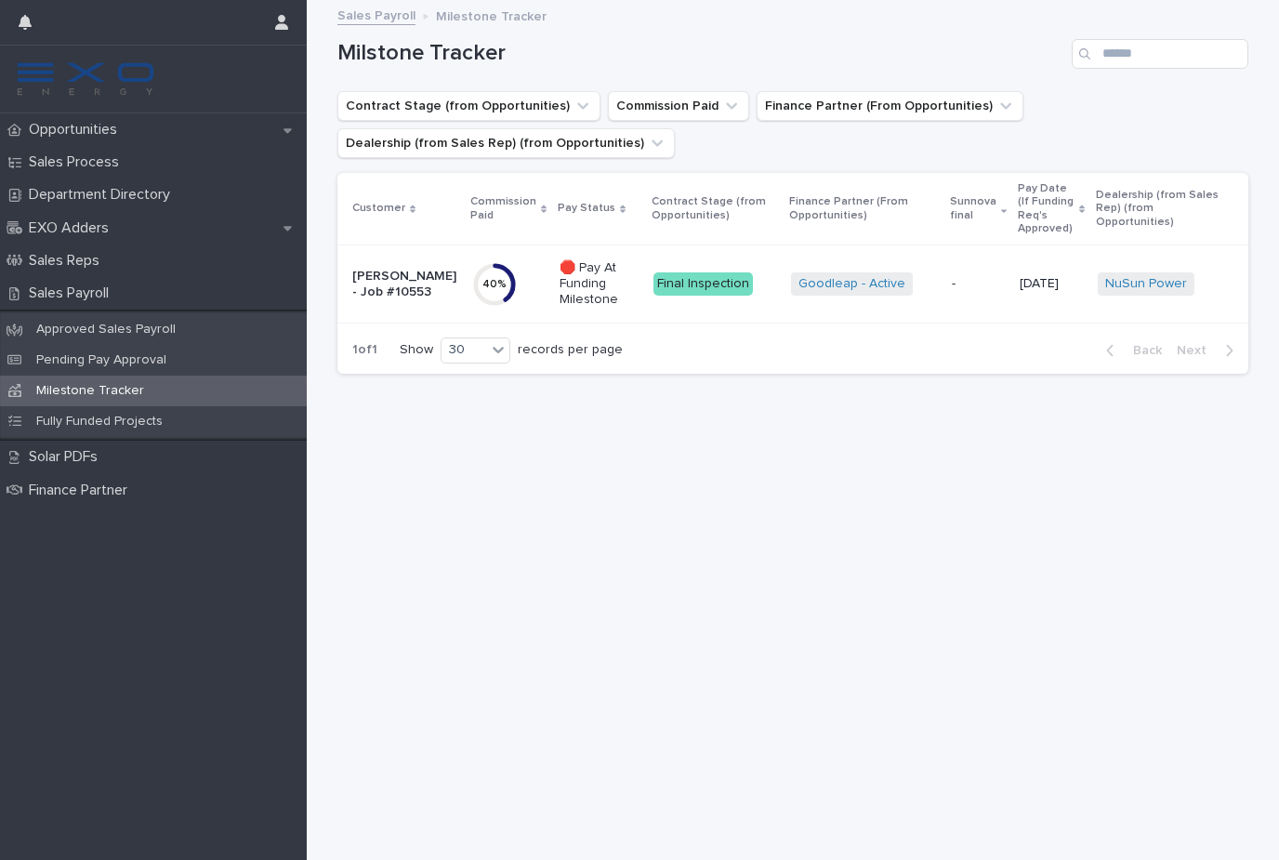
click at [570, 277] on p "🛑 Pay At Funding Milestone" at bounding box center [599, 283] width 79 height 46
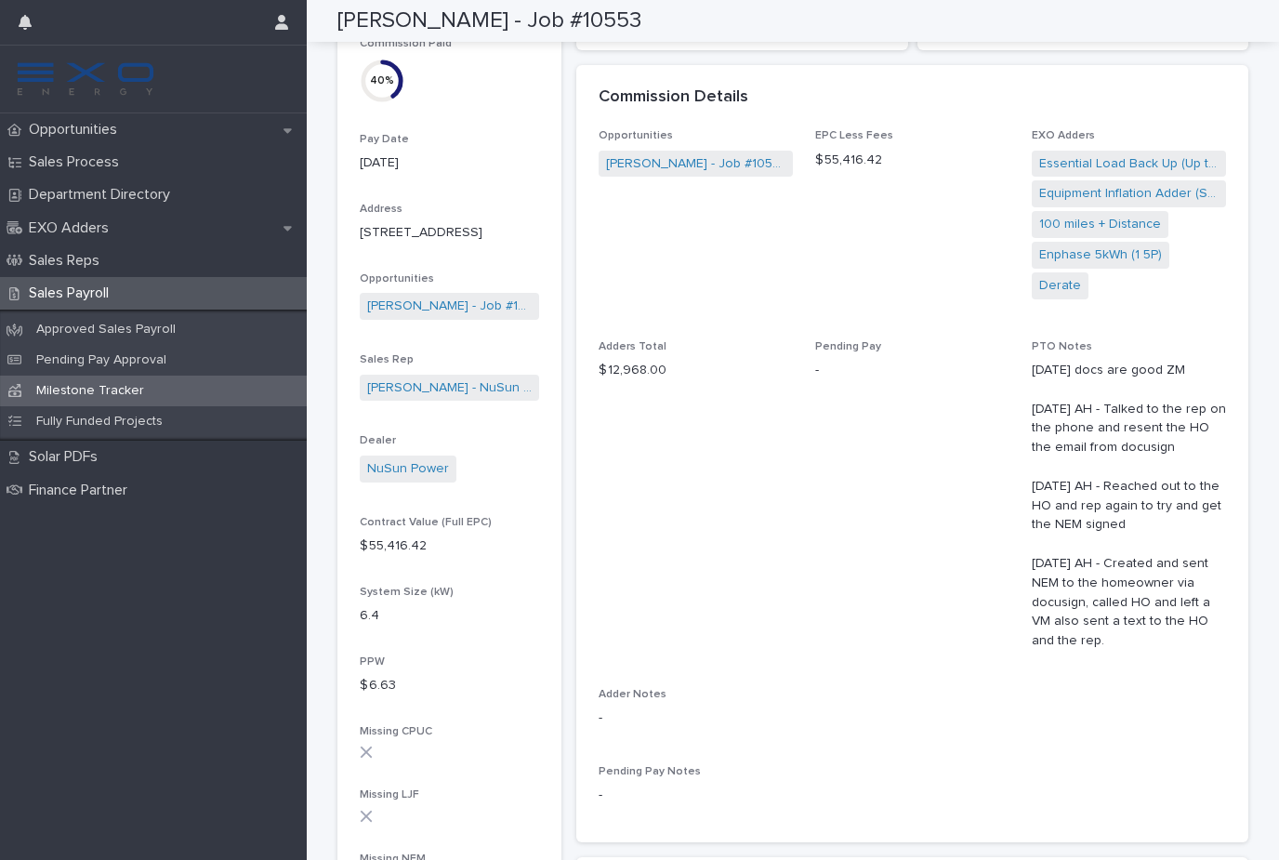
scroll to position [144, 0]
